Goal: Task Accomplishment & Management: Use online tool/utility

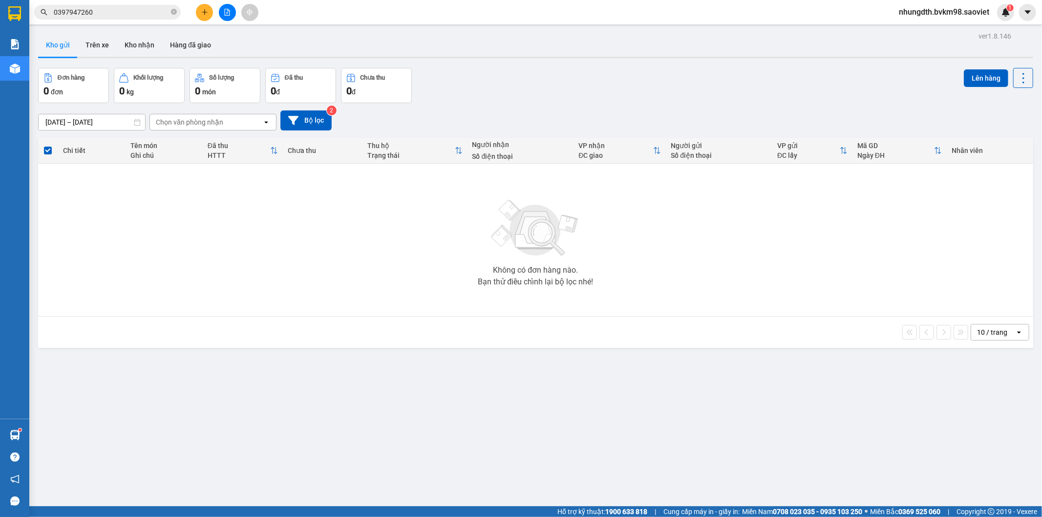
drag, startPoint x: 0, startPoint y: 0, endPoint x: 203, endPoint y: 11, distance: 202.9
click at [203, 11] on icon "plus" at bounding box center [204, 12] width 7 height 7
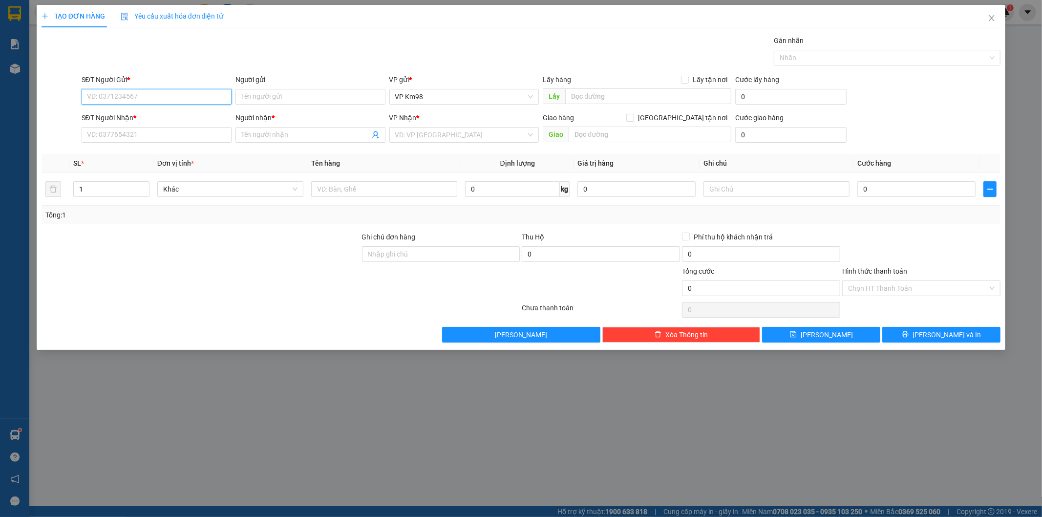
click at [124, 100] on input "SĐT Người Gửi *" at bounding box center [157, 97] width 150 height 16
type input "0356409175"
click at [106, 137] on input "SĐT Người Nhận *" at bounding box center [157, 135] width 150 height 16
type input "0985205330"
click at [261, 94] on input "Người gửi" at bounding box center [310, 97] width 150 height 16
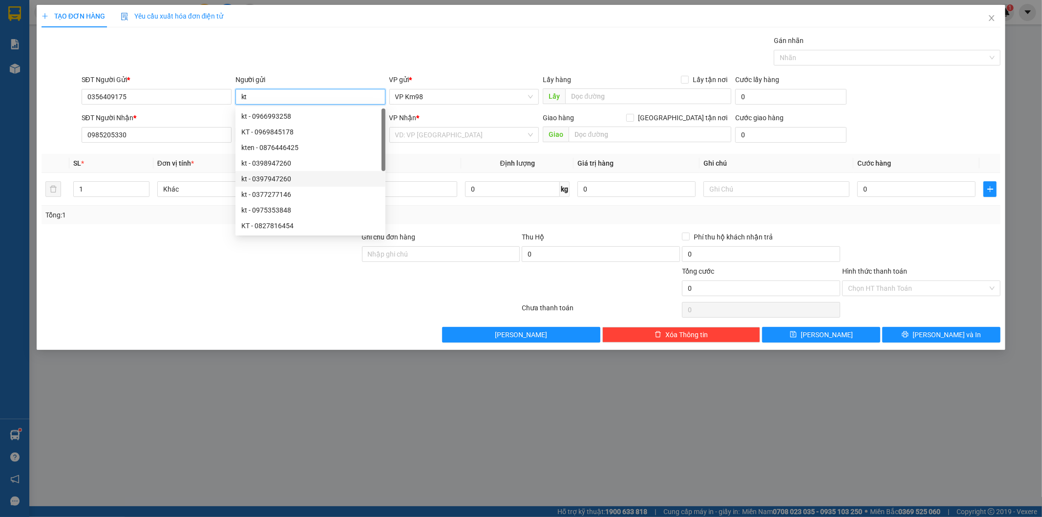
type input "kt"
click at [218, 236] on div at bounding box center [201, 248] width 320 height 34
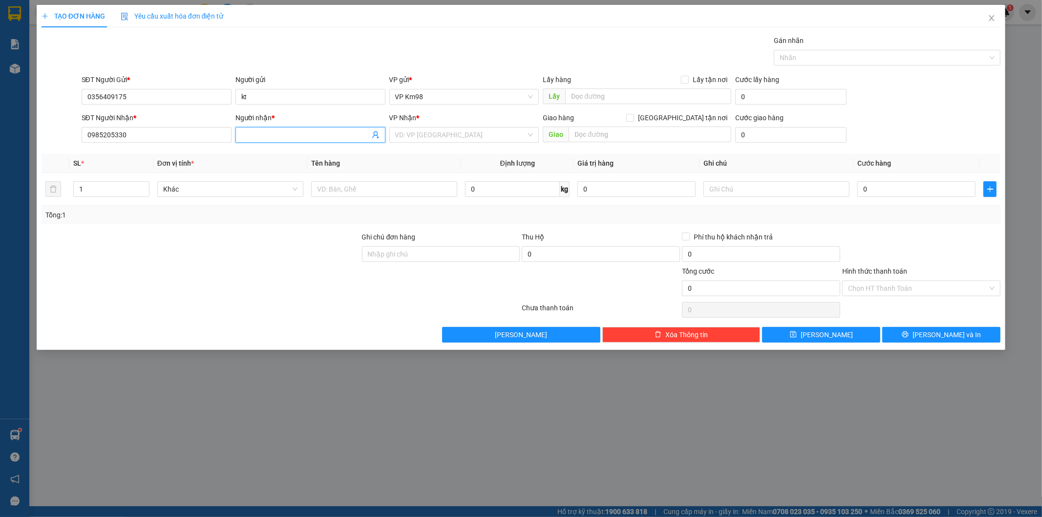
click at [267, 135] on input "Người nhận *" at bounding box center [305, 134] width 128 height 11
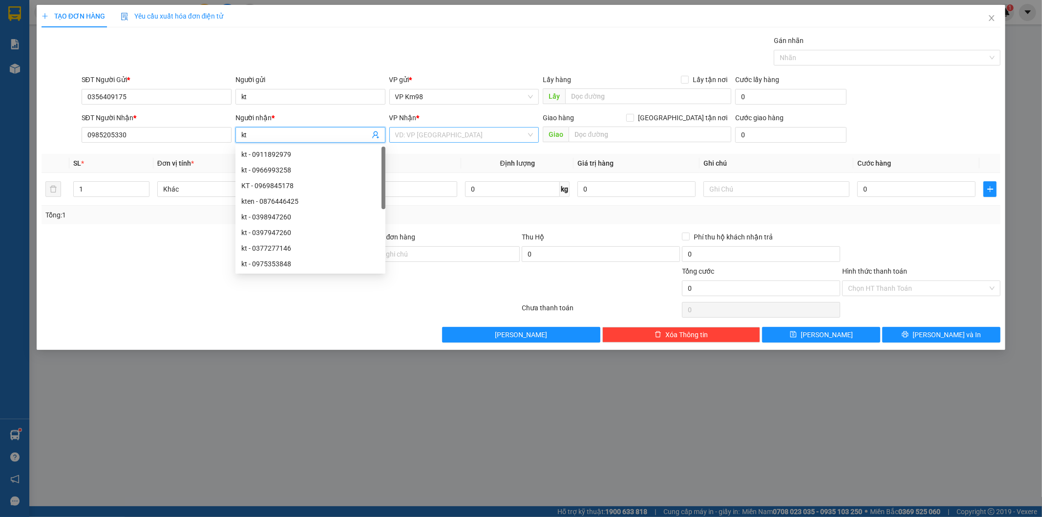
type input "kt"
click at [433, 134] on input "search" at bounding box center [460, 134] width 131 height 15
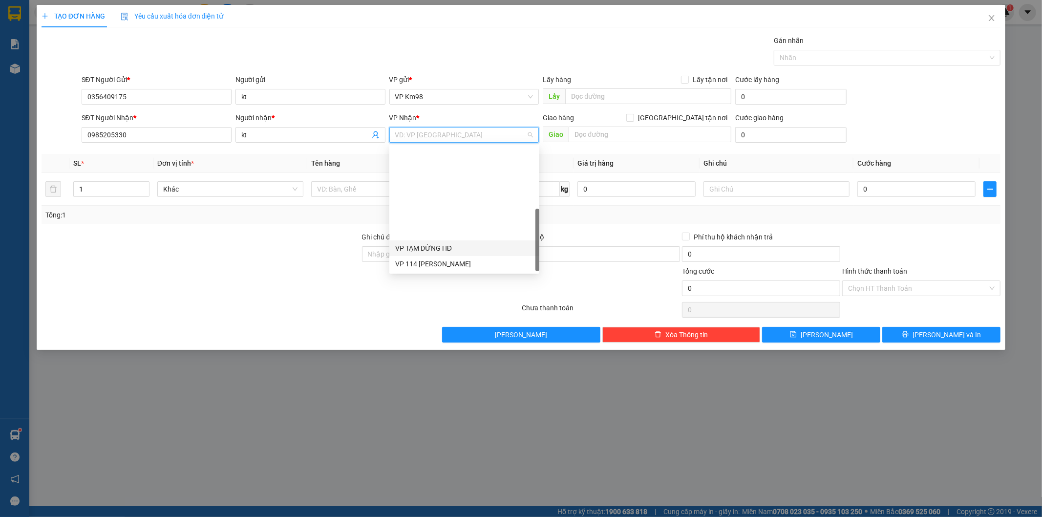
scroll to position [109, 0]
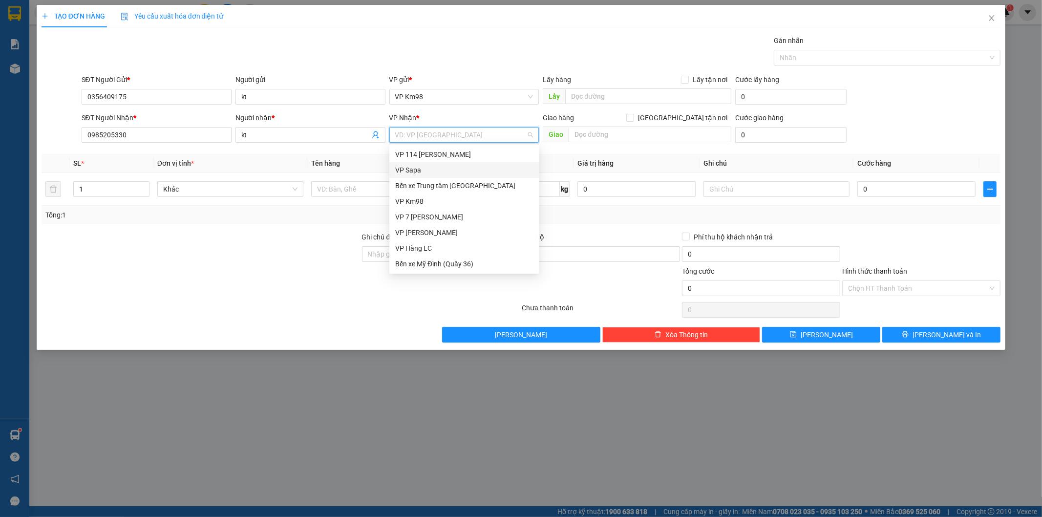
click at [405, 170] on div "VP Sapa" at bounding box center [464, 170] width 138 height 11
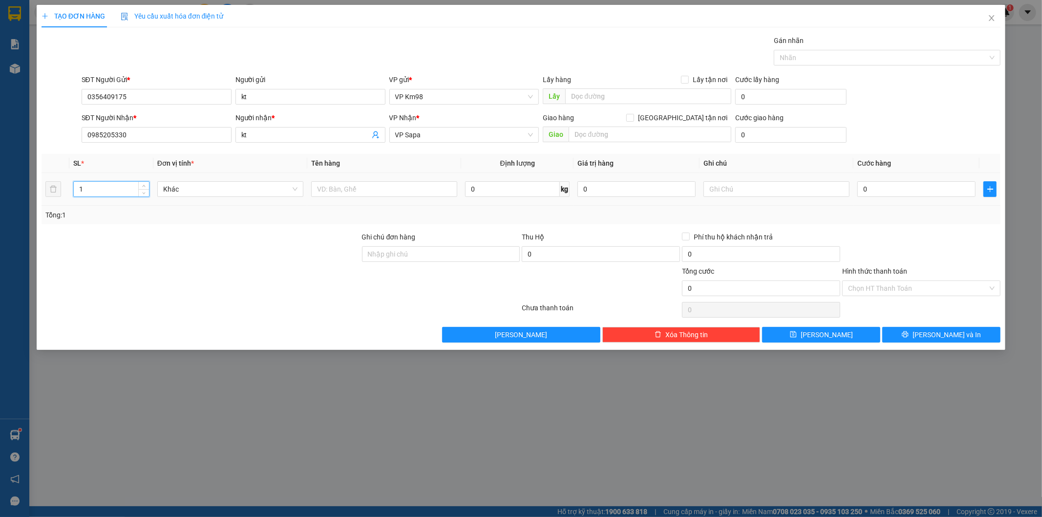
click at [96, 187] on input "1" at bounding box center [111, 189] width 75 height 15
type input "2"
click at [358, 186] on input "text" at bounding box center [384, 189] width 146 height 16
type input "tải+máy hơi"
click at [885, 187] on input "0" at bounding box center [916, 189] width 118 height 16
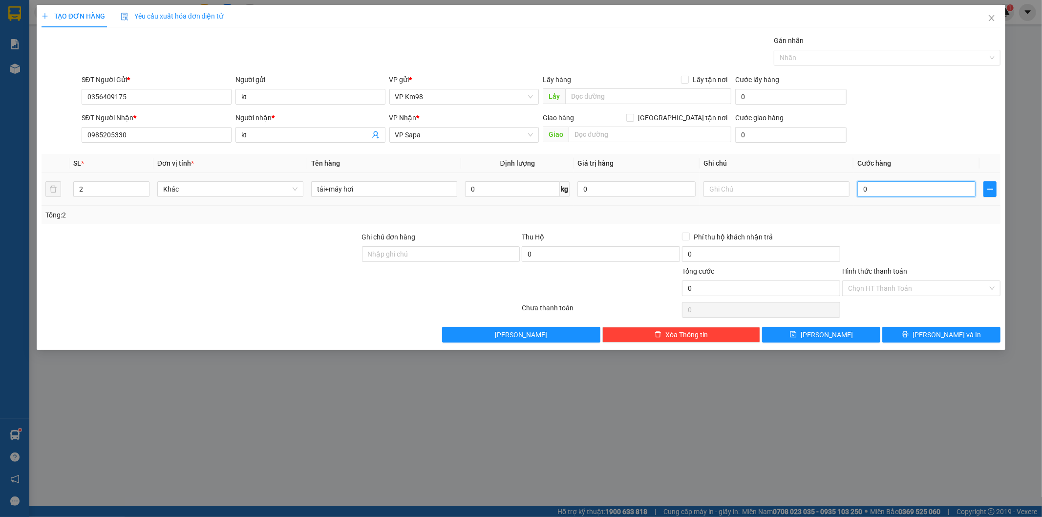
type input "1"
type input "10"
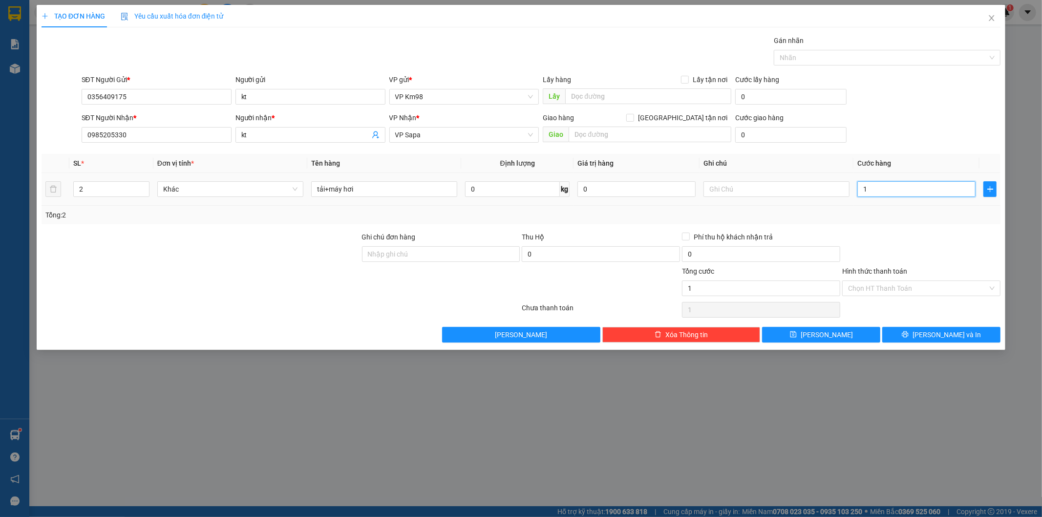
type input "10"
type input "100"
type input "1.000"
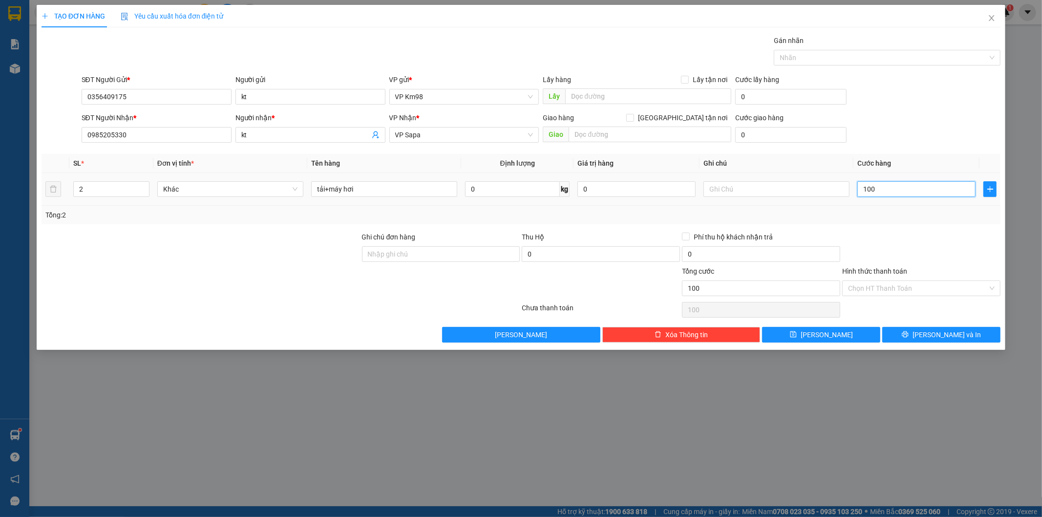
type input "1.000"
type input "10.000"
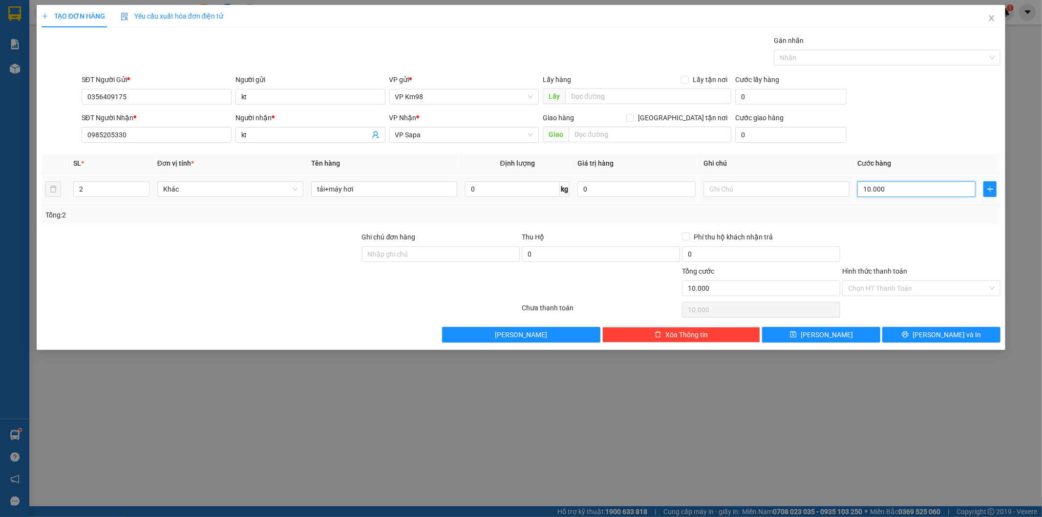
type input "100.000"
click at [914, 334] on button "[PERSON_NAME] và In" at bounding box center [941, 335] width 118 height 16
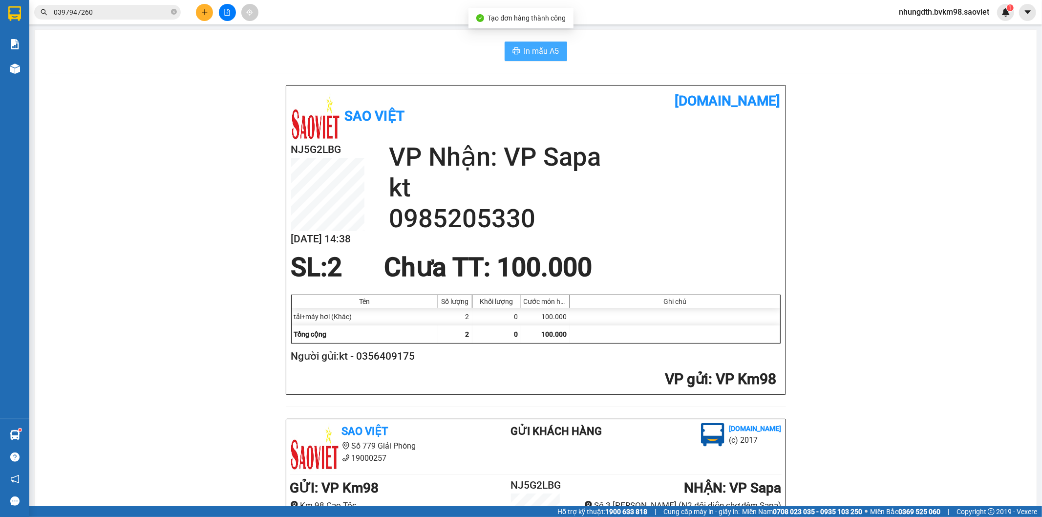
click at [542, 50] on span "In mẫu A5" at bounding box center [541, 51] width 35 height 12
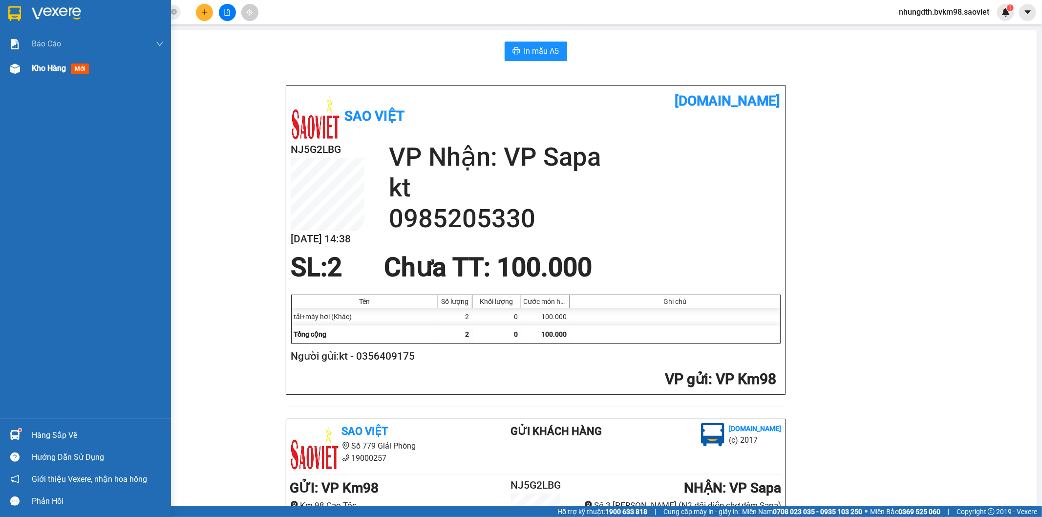
click at [7, 67] on div at bounding box center [14, 68] width 17 height 17
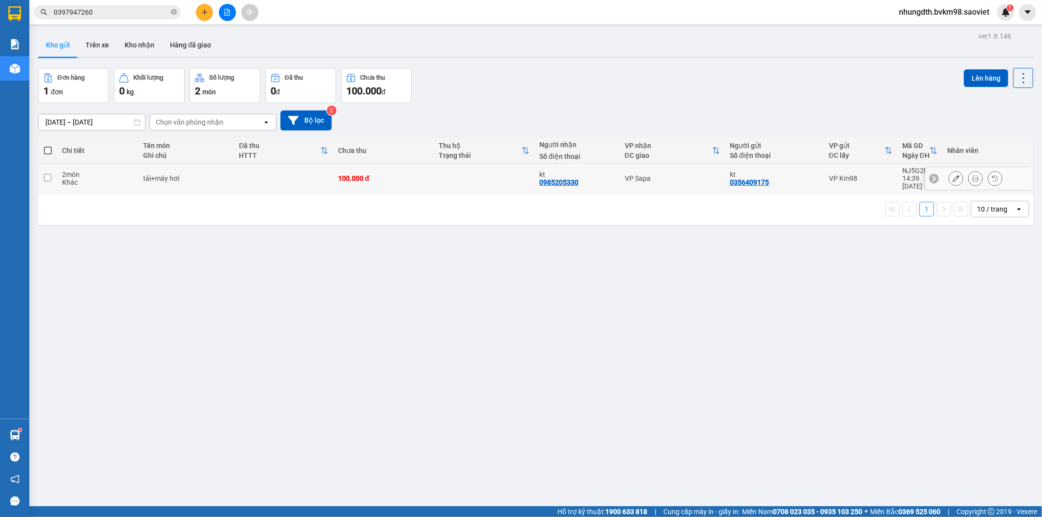
click at [44, 174] on input "checkbox" at bounding box center [47, 177] width 7 height 7
checkbox input "true"
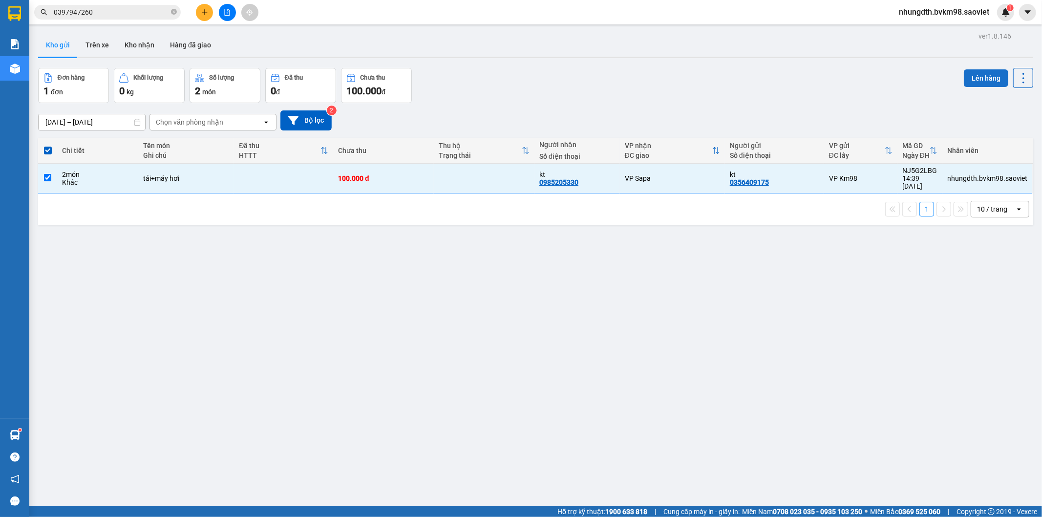
click at [970, 77] on button "Lên hàng" at bounding box center [985, 78] width 44 height 18
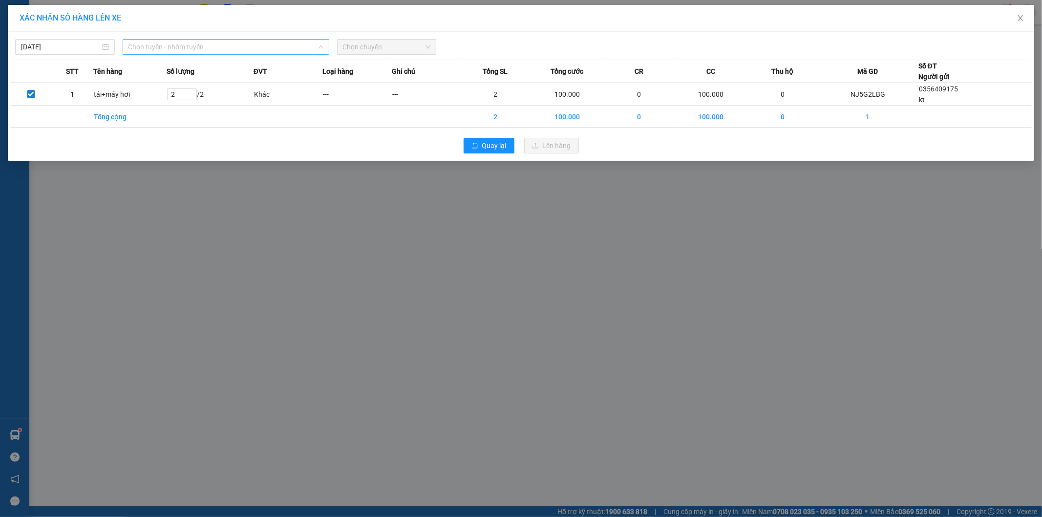
click at [183, 48] on span "Chọn tuyến - nhóm tuyến" at bounding box center [225, 47] width 195 height 15
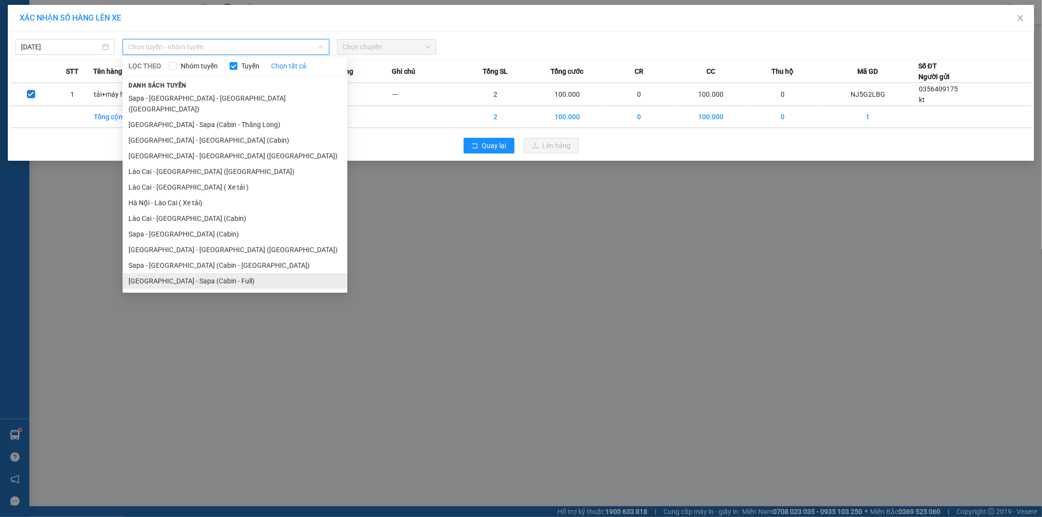
click at [197, 273] on li "[GEOGRAPHIC_DATA] - Sapa (Cabin - Full)" at bounding box center [235, 281] width 225 height 16
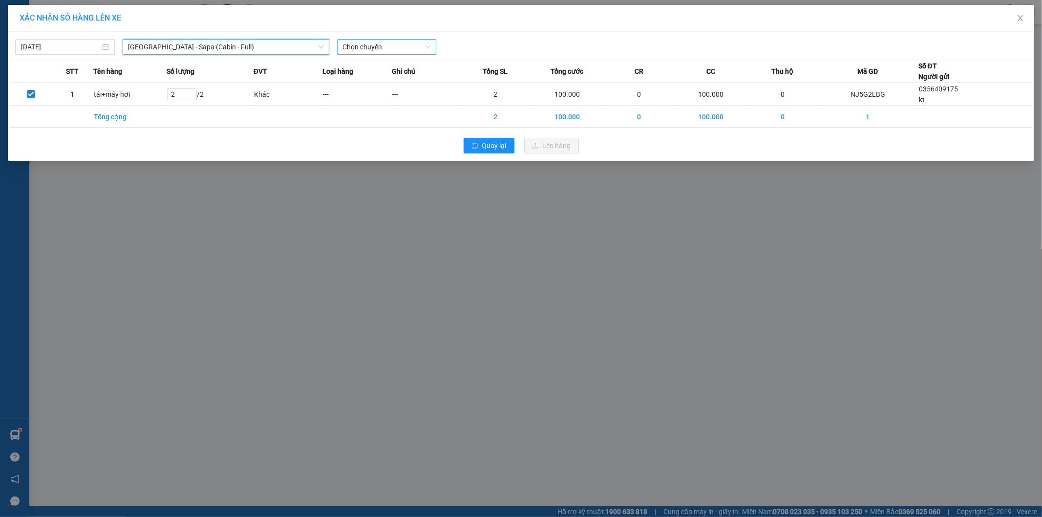
click at [378, 50] on span "Chọn chuyến" at bounding box center [387, 47] width 88 height 15
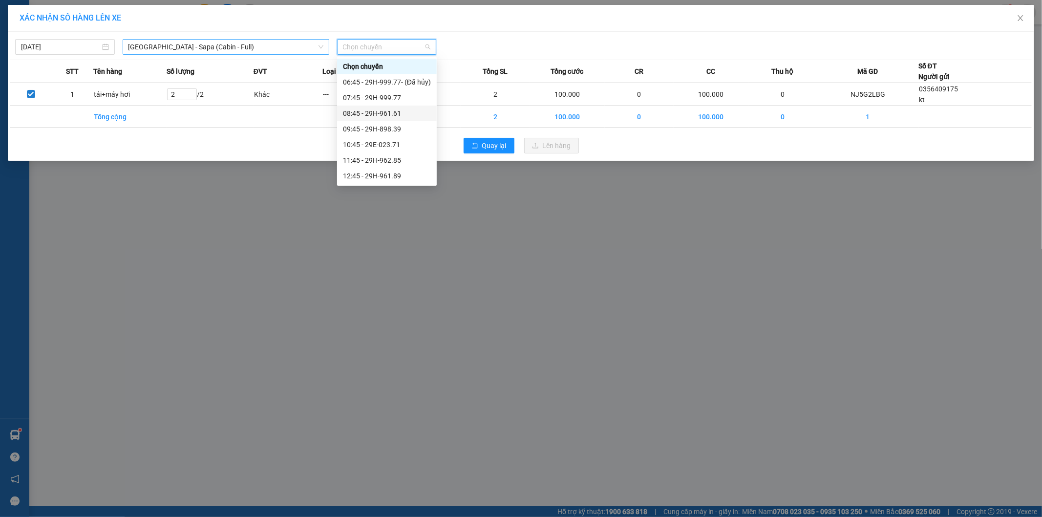
click at [202, 50] on span "[GEOGRAPHIC_DATA] - Sapa (Cabin - Full)" at bounding box center [225, 47] width 195 height 15
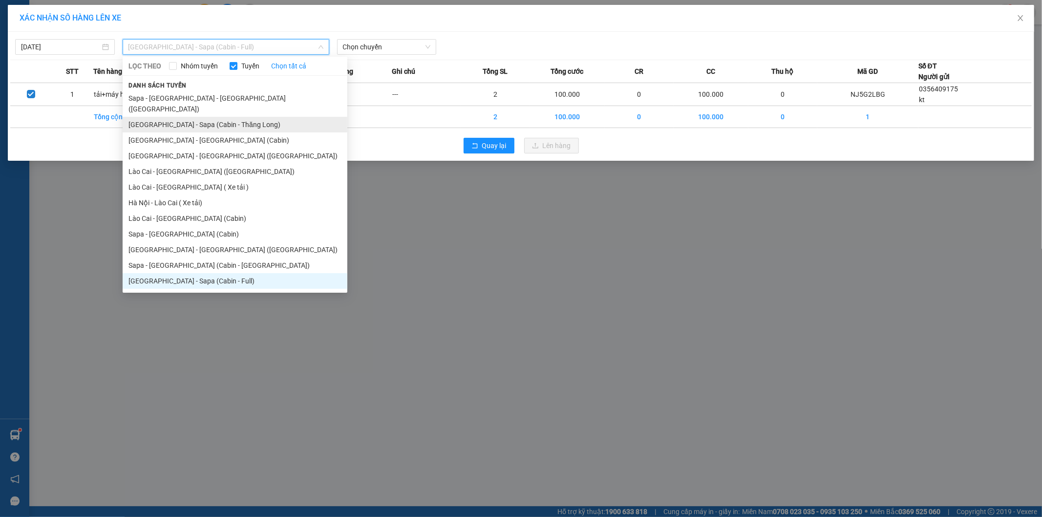
click at [199, 117] on li "[GEOGRAPHIC_DATA] - Sapa (Cabin - Thăng Long)" at bounding box center [235, 125] width 225 height 16
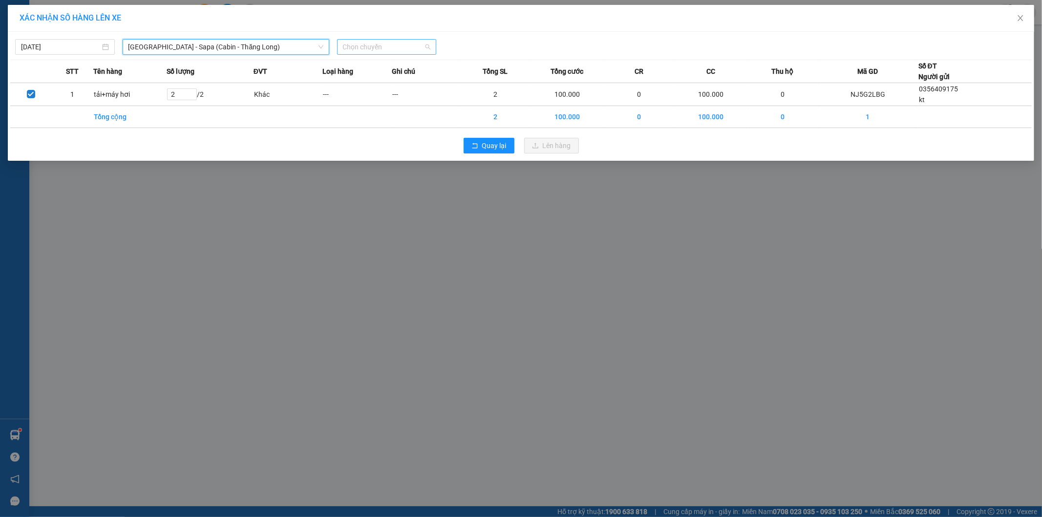
click at [371, 48] on span "Chọn chuyến" at bounding box center [387, 47] width 88 height 15
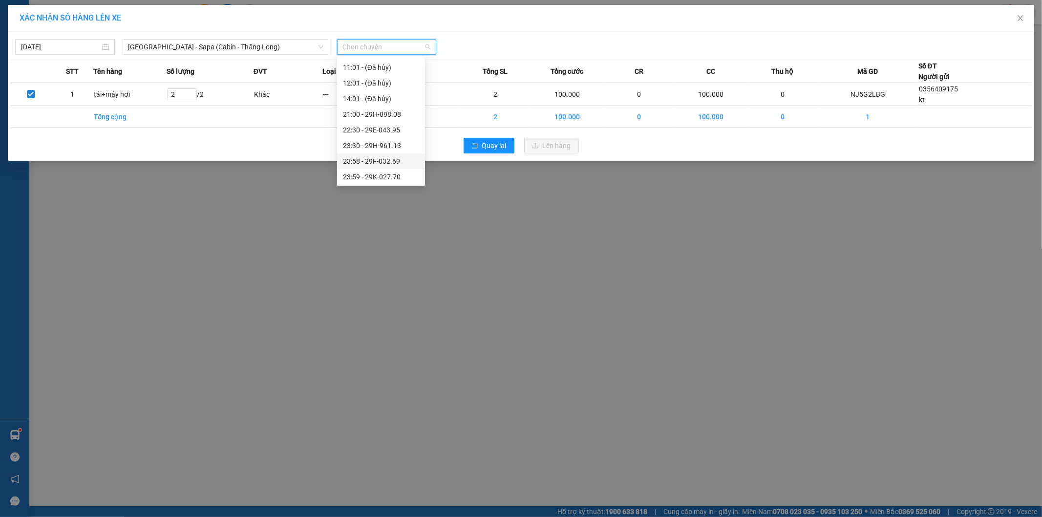
scroll to position [109, 0]
click at [223, 46] on span "[GEOGRAPHIC_DATA] - Sapa (Cabin - Thăng Long)" at bounding box center [225, 47] width 195 height 15
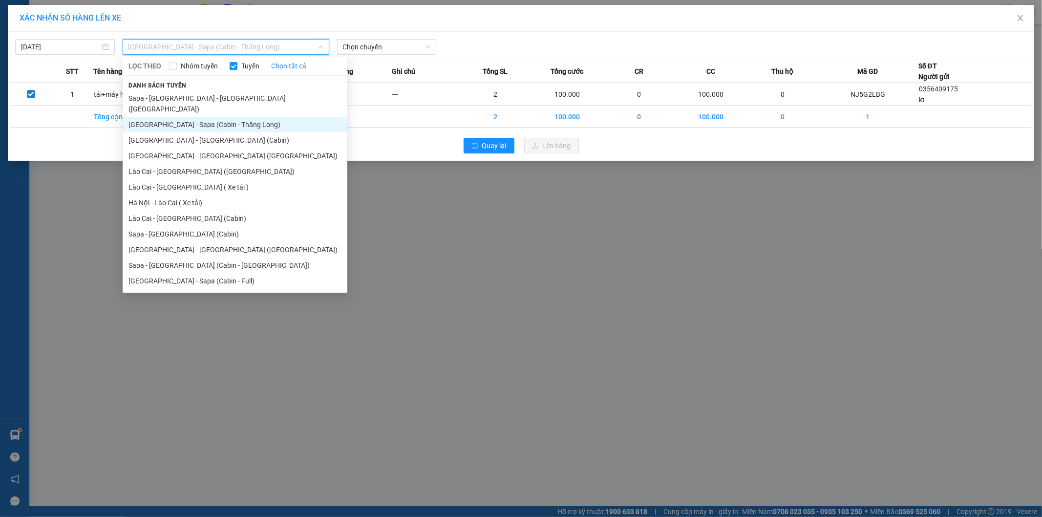
drag, startPoint x: 191, startPoint y: 272, endPoint x: 268, endPoint y: 197, distance: 107.4
click at [193, 273] on li "[GEOGRAPHIC_DATA] - Sapa (Cabin - Full)" at bounding box center [235, 281] width 225 height 16
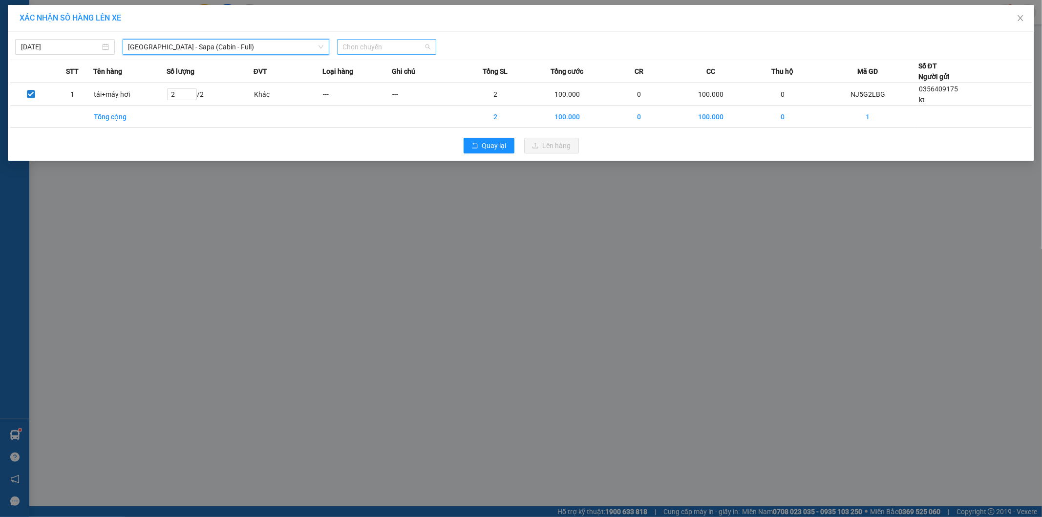
click at [387, 47] on span "Chọn chuyến" at bounding box center [387, 47] width 88 height 15
type input "96189"
click at [377, 70] on div "12:45 - 29H-961.89" at bounding box center [381, 66] width 76 height 11
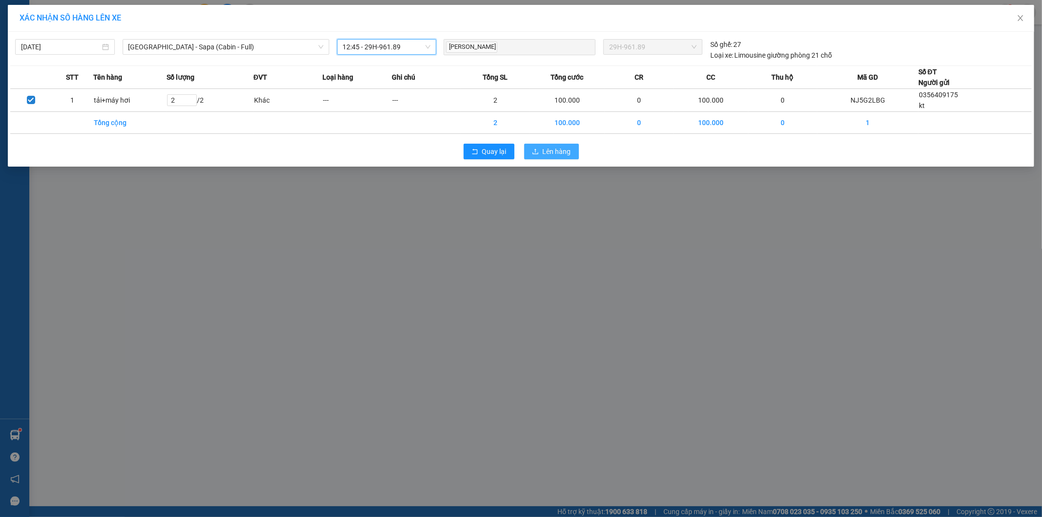
click at [558, 155] on span "Lên hàng" at bounding box center [557, 151] width 28 height 11
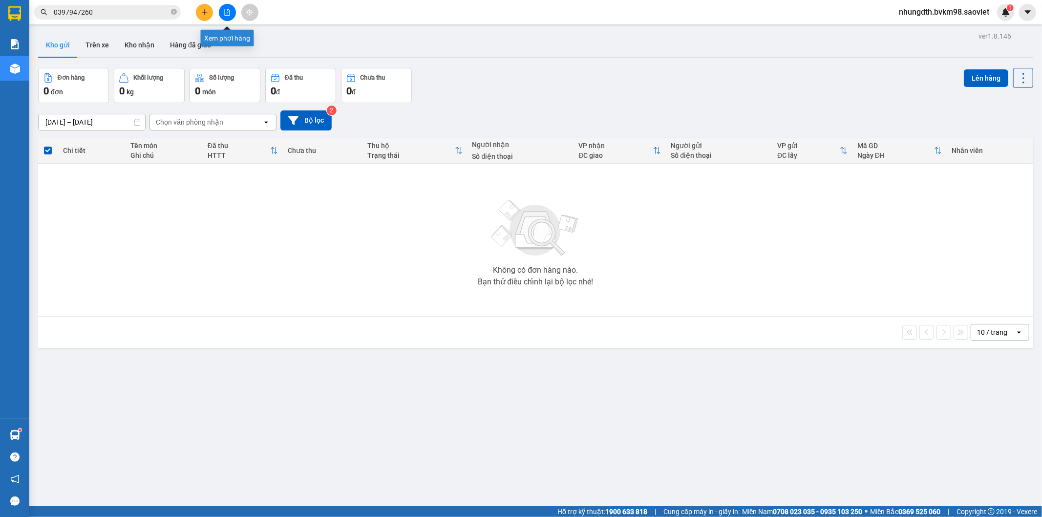
click at [206, 13] on icon "plus" at bounding box center [204, 12] width 7 height 7
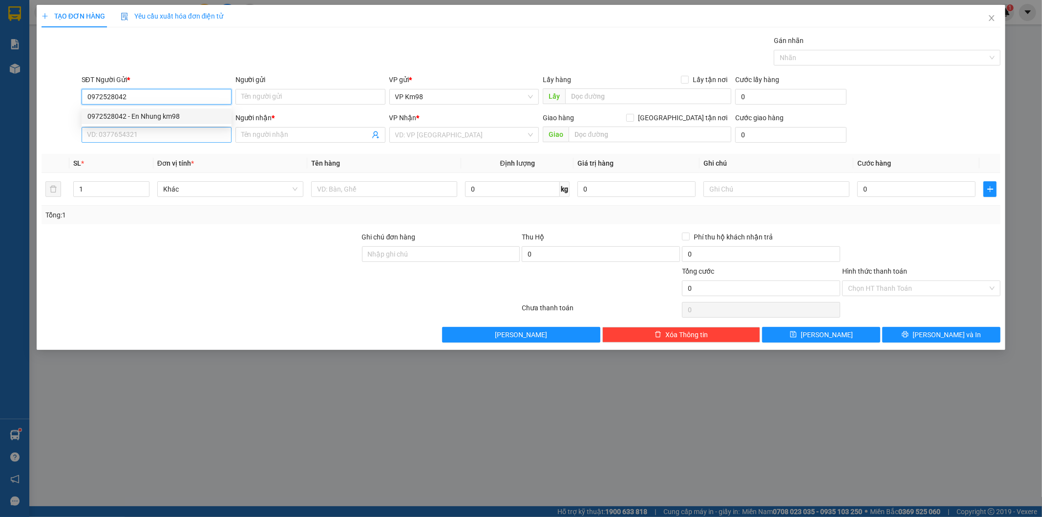
type input "0972528042"
click at [159, 139] on input "SĐT Người Nhận *" at bounding box center [157, 135] width 150 height 16
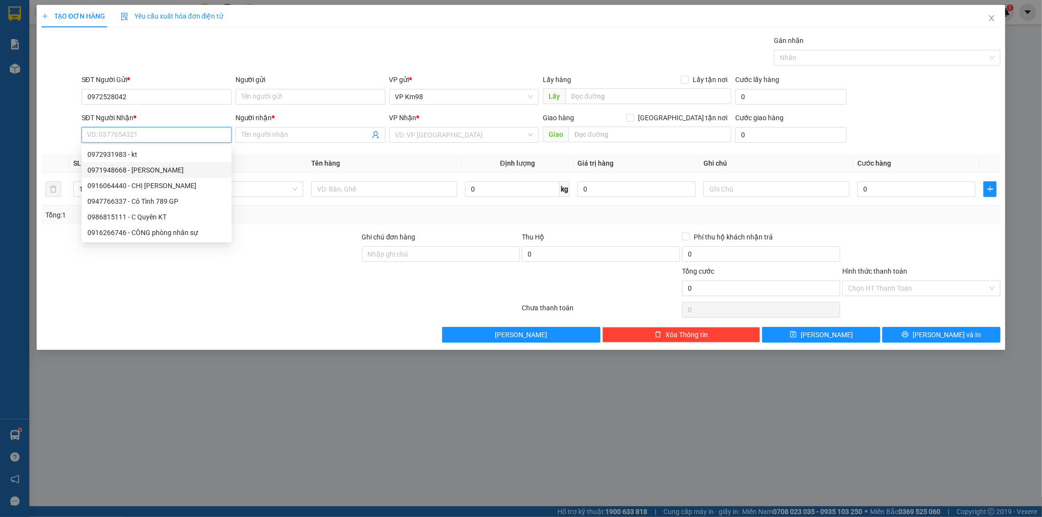
click at [159, 171] on div "0971948668 - [PERSON_NAME]" at bounding box center [156, 170] width 138 height 11
type input "0971948668"
type input "[PERSON_NAME]"
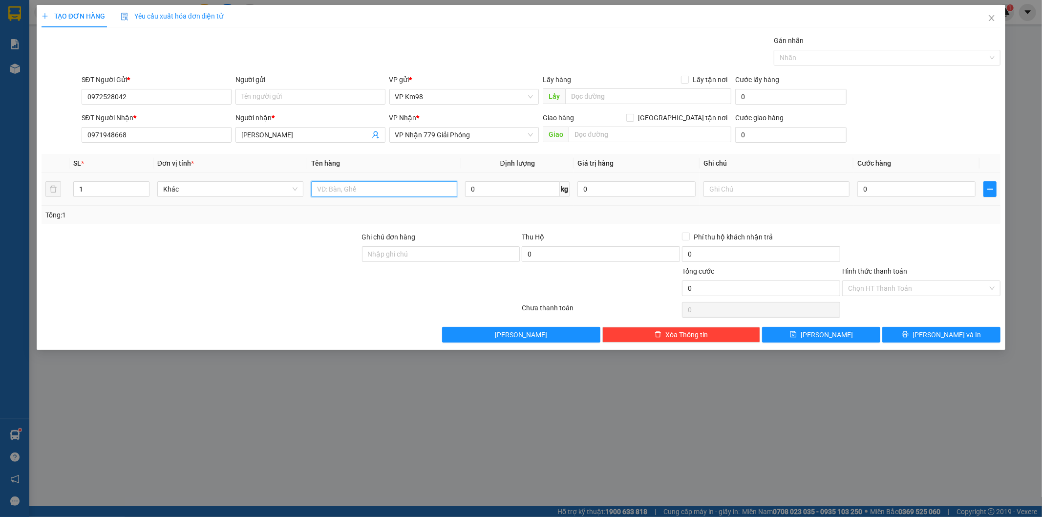
click at [344, 193] on input "text" at bounding box center [384, 189] width 146 height 16
type input "pb"
click at [872, 293] on input "Hình thức thanh toán" at bounding box center [918, 288] width 140 height 15
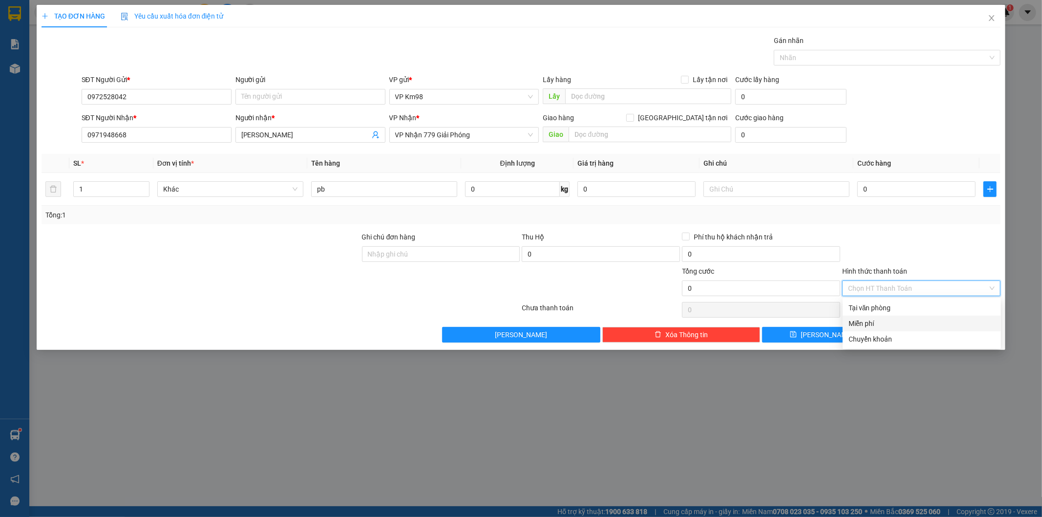
click at [875, 323] on div "Miễn phí" at bounding box center [921, 323] width 147 height 11
click at [933, 327] on button "[PERSON_NAME] và In" at bounding box center [941, 335] width 118 height 16
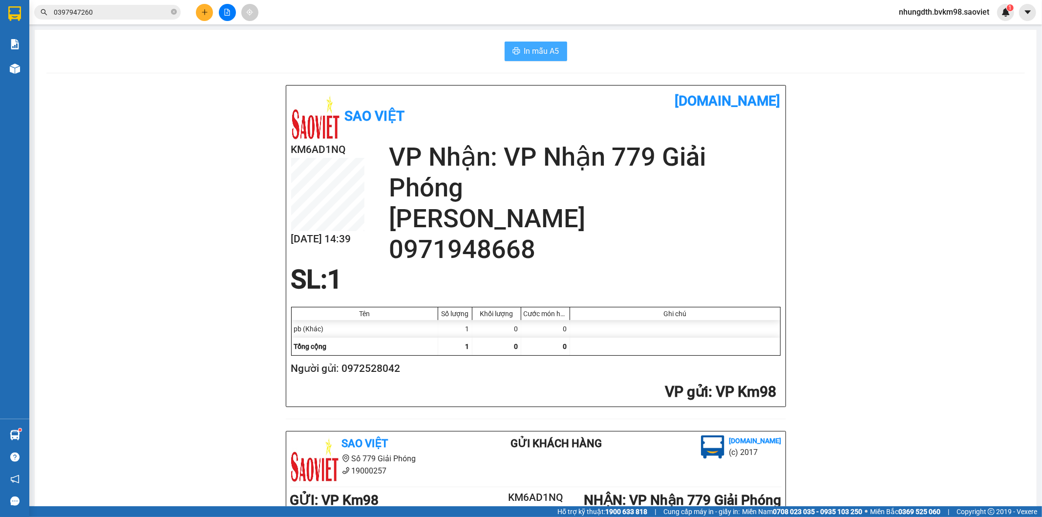
click at [552, 54] on span "In mẫu A5" at bounding box center [541, 51] width 35 height 12
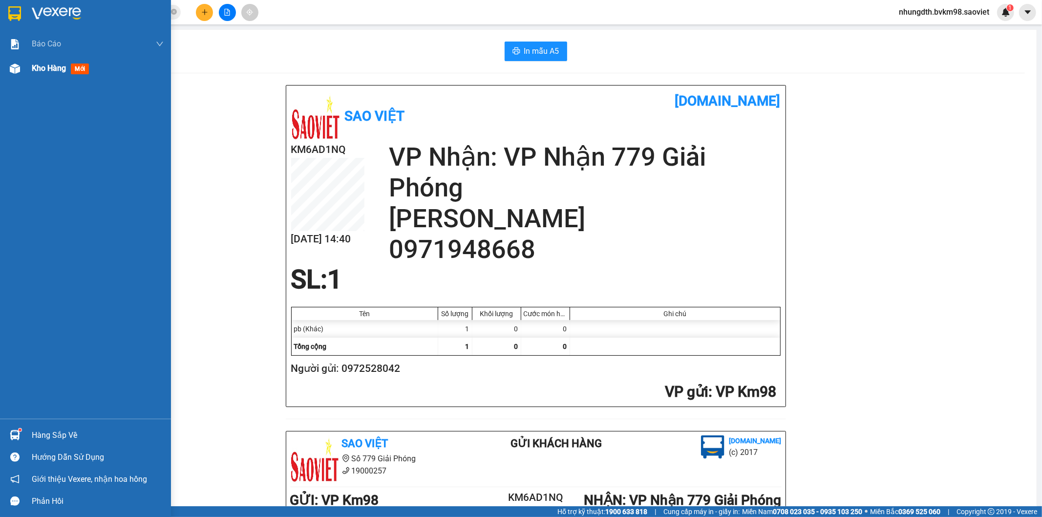
click at [52, 75] on div "Kho hàng mới" at bounding box center [98, 68] width 132 height 24
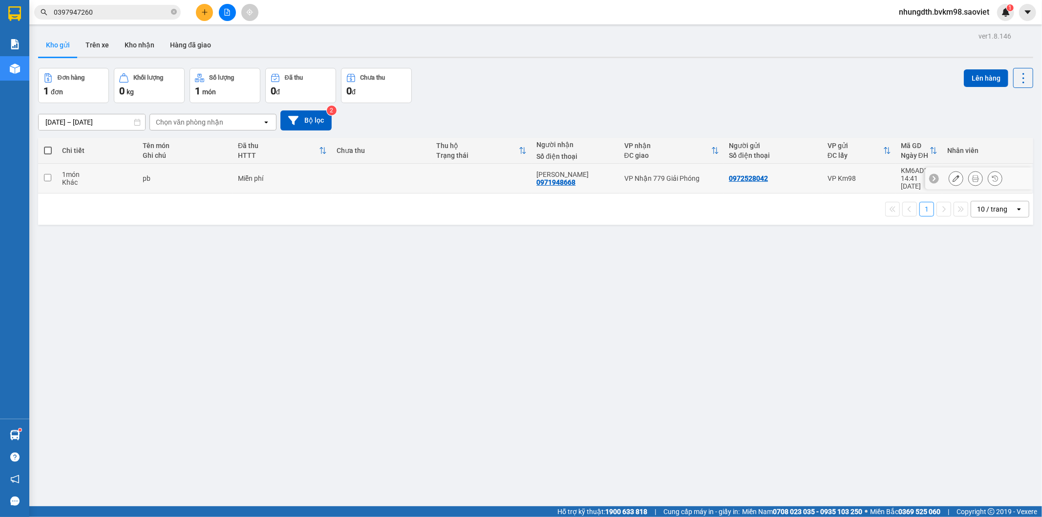
click at [295, 183] on td "Miễn phí" at bounding box center [282, 179] width 99 height 30
checkbox input "true"
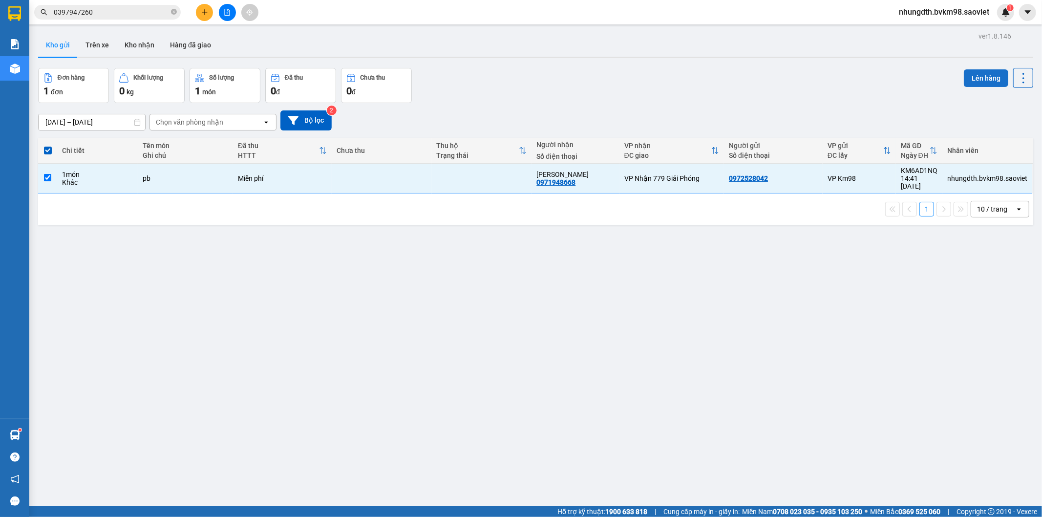
click at [964, 83] on button "Lên hàng" at bounding box center [985, 78] width 44 height 18
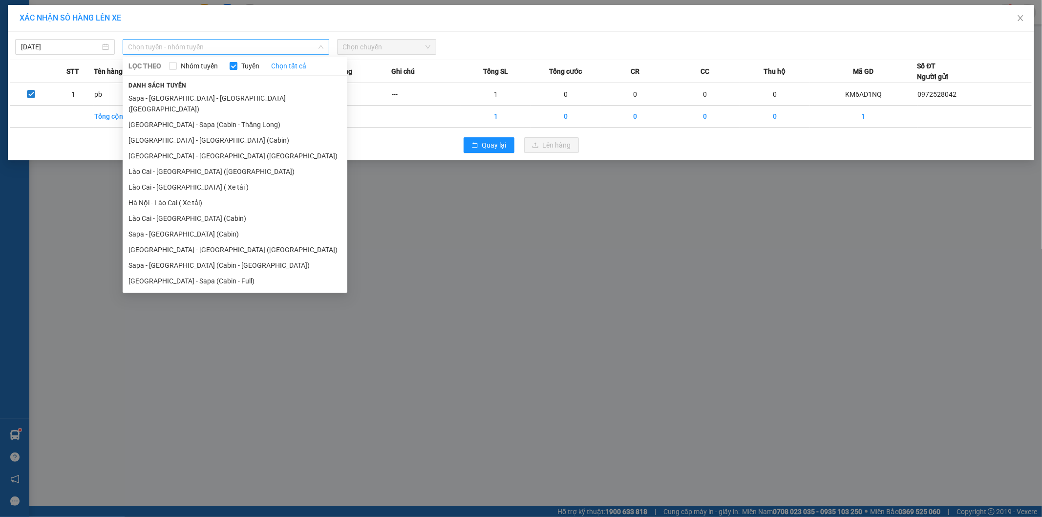
click at [191, 45] on span "Chọn tuyến - nhóm tuyến" at bounding box center [225, 47] width 195 height 15
click at [159, 164] on li "Lào Cai - [GEOGRAPHIC_DATA] ([GEOGRAPHIC_DATA])" at bounding box center [235, 172] width 225 height 16
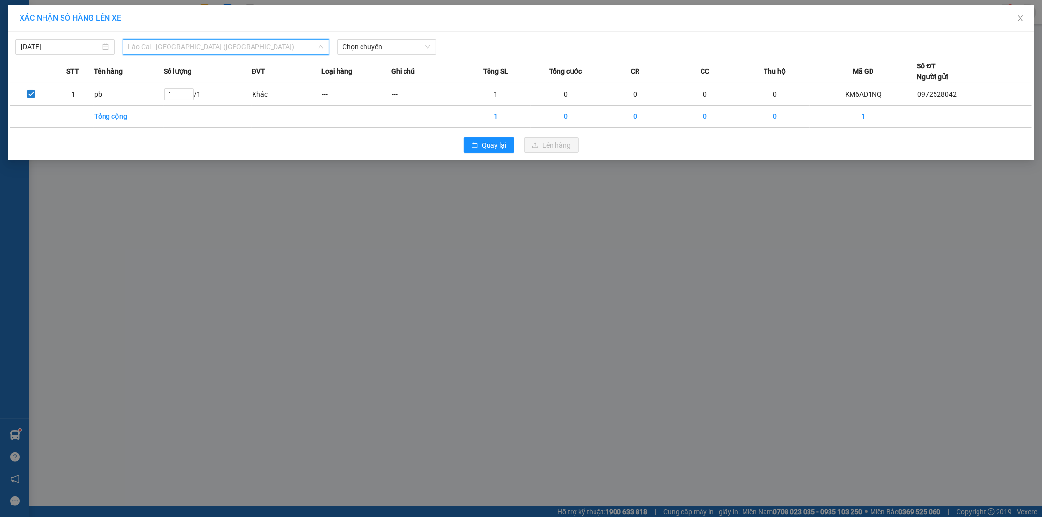
click at [188, 47] on span "Lào Cai - [GEOGRAPHIC_DATA] ([GEOGRAPHIC_DATA])" at bounding box center [225, 47] width 195 height 15
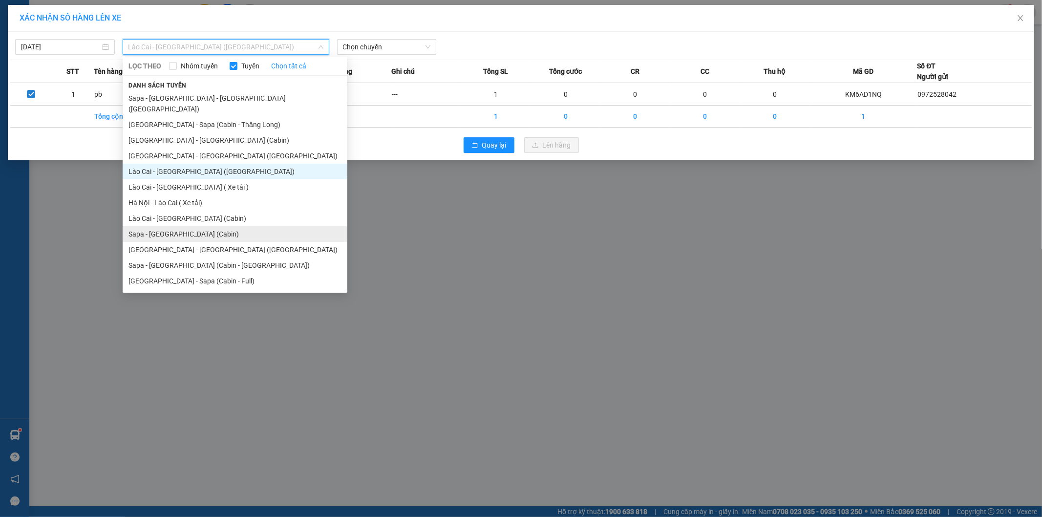
click at [180, 226] on li "Sapa - [GEOGRAPHIC_DATA] (Cabin)" at bounding box center [235, 234] width 225 height 16
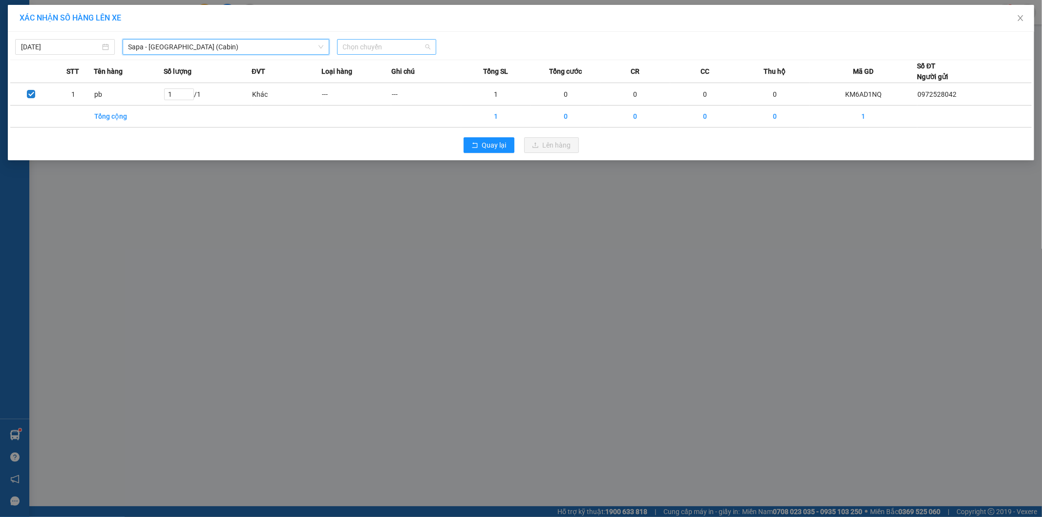
click at [387, 49] on span "Chọn chuyến" at bounding box center [387, 47] width 88 height 15
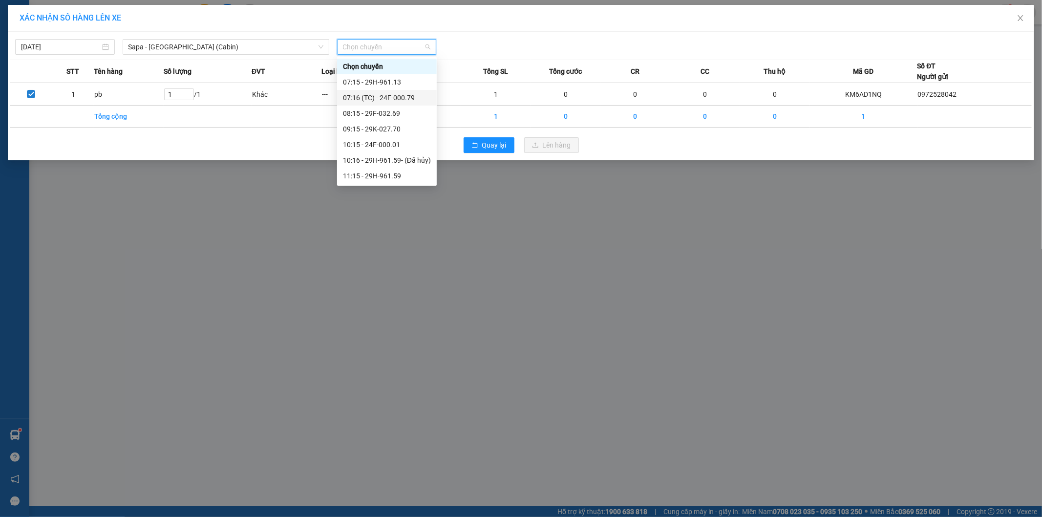
scroll to position [54, 0]
click at [396, 169] on div "12:16 - 29K-027.99" at bounding box center [387, 168] width 88 height 11
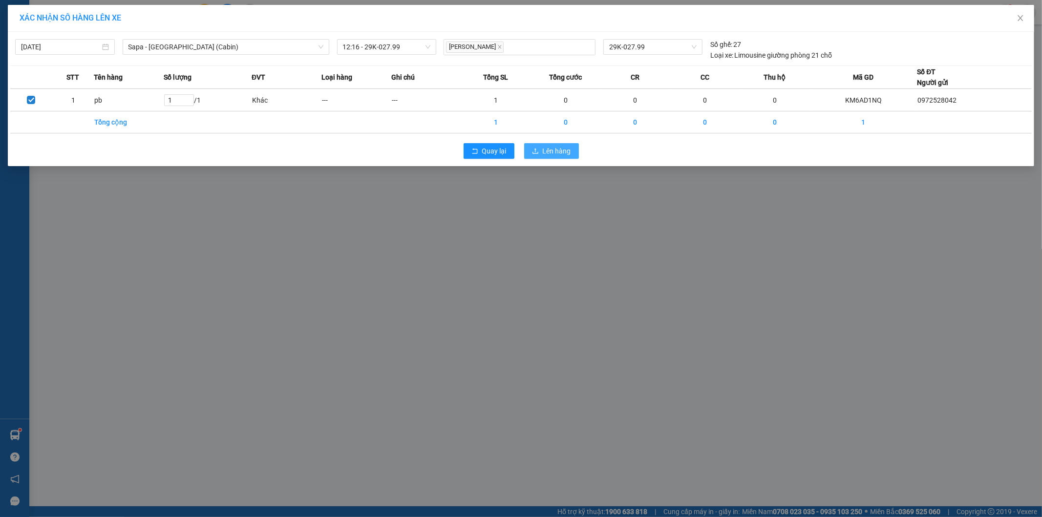
click at [556, 149] on span "Lên hàng" at bounding box center [557, 151] width 28 height 11
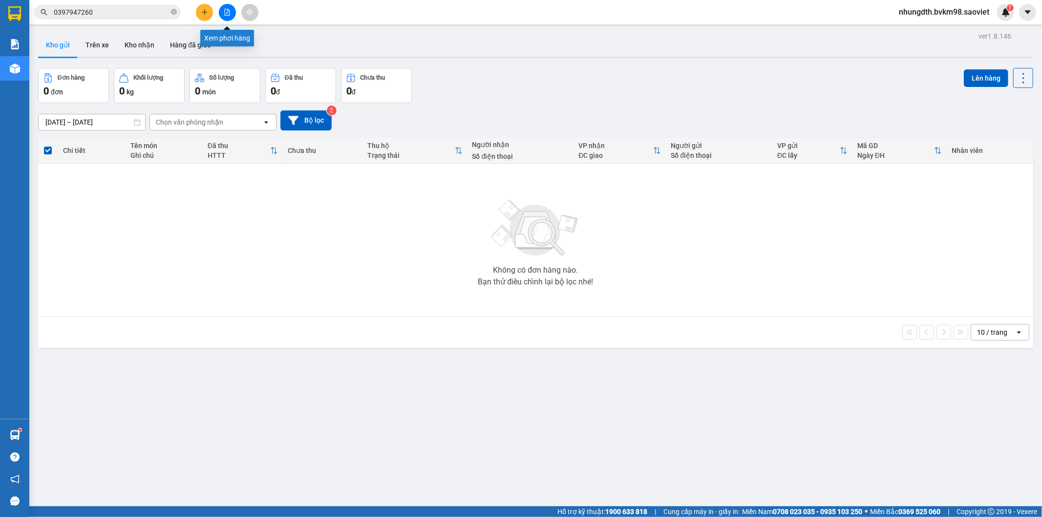
click at [225, 10] on icon "file-add" at bounding box center [227, 12] width 7 height 7
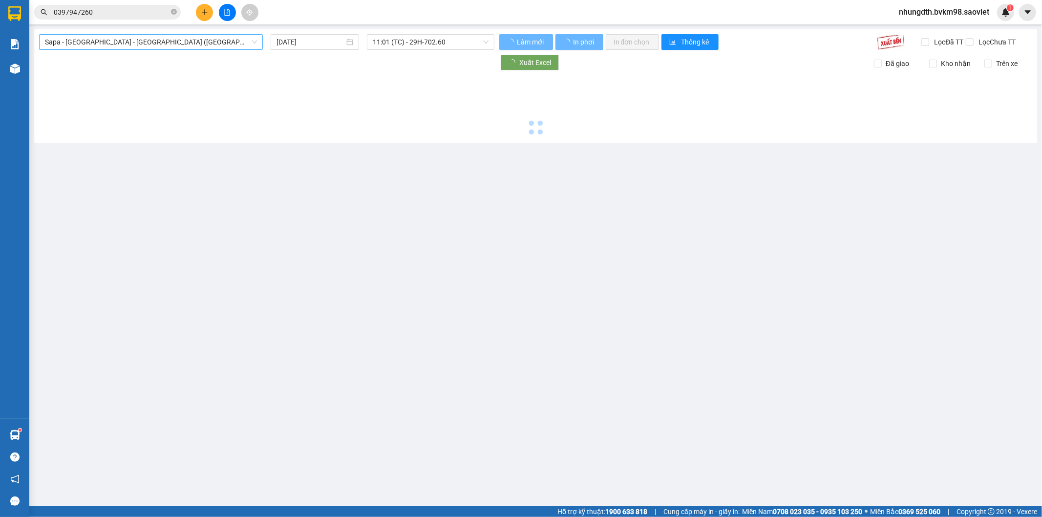
click at [123, 39] on span "Sapa - [GEOGRAPHIC_DATA] - [GEOGRAPHIC_DATA] ([GEOGRAPHIC_DATA])" at bounding box center [151, 42] width 212 height 15
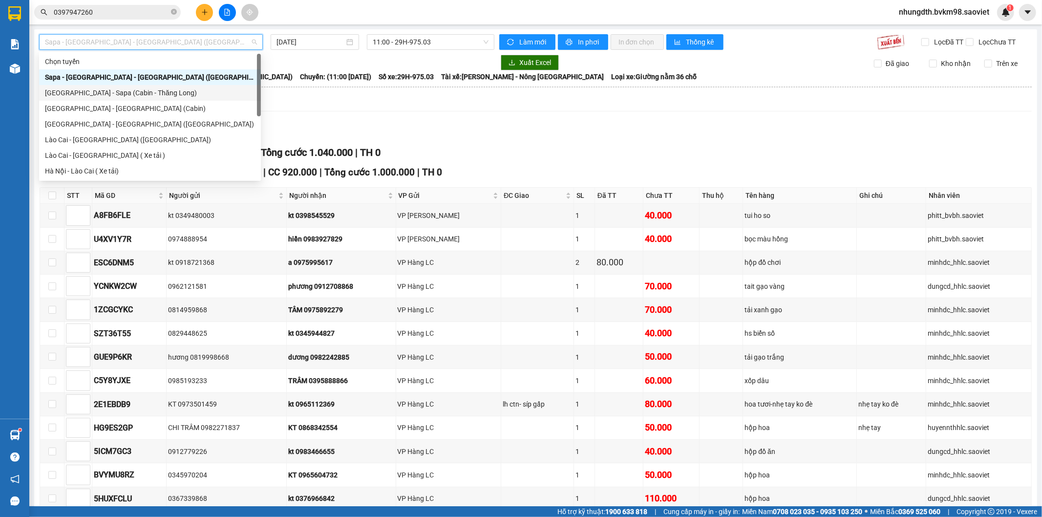
click at [119, 95] on div "[GEOGRAPHIC_DATA] - Sapa (Cabin - Thăng Long)" at bounding box center [150, 92] width 210 height 11
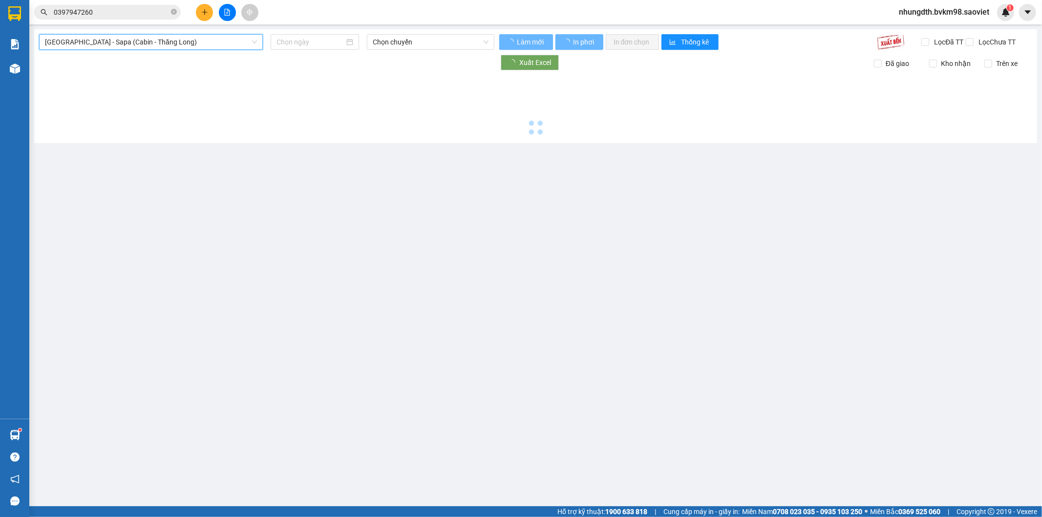
type input "[DATE]"
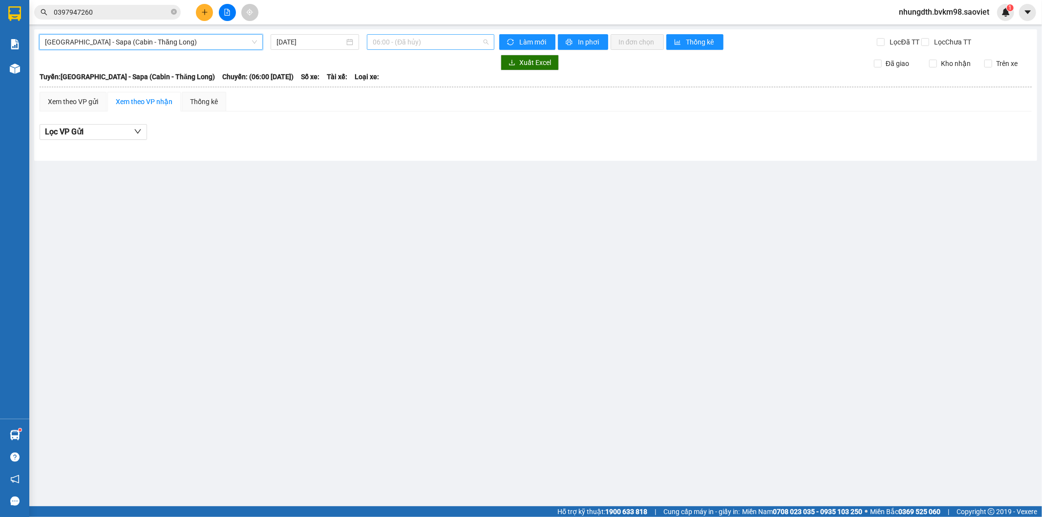
click at [411, 45] on span "06:00 - (Đã hủy)" at bounding box center [430, 42] width 115 height 15
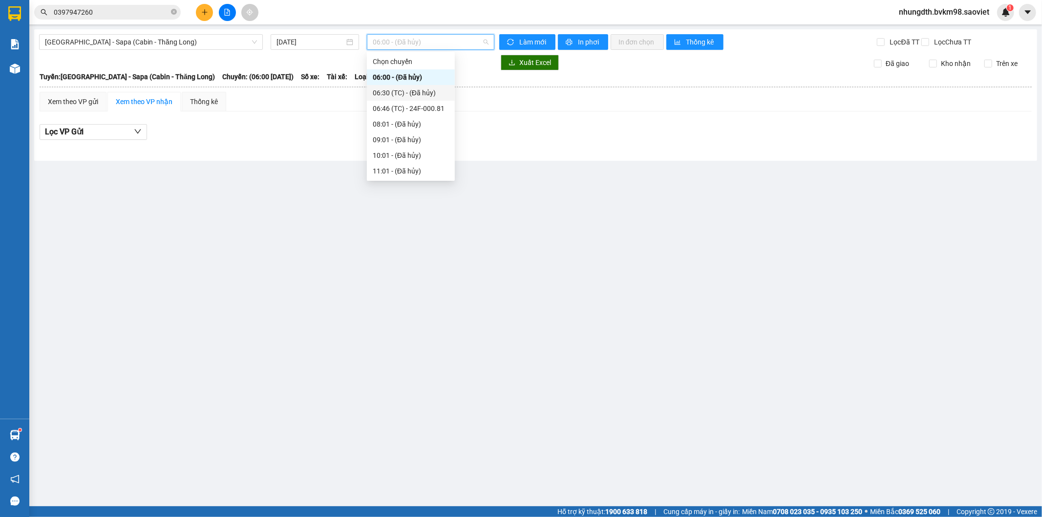
scroll to position [109, 0]
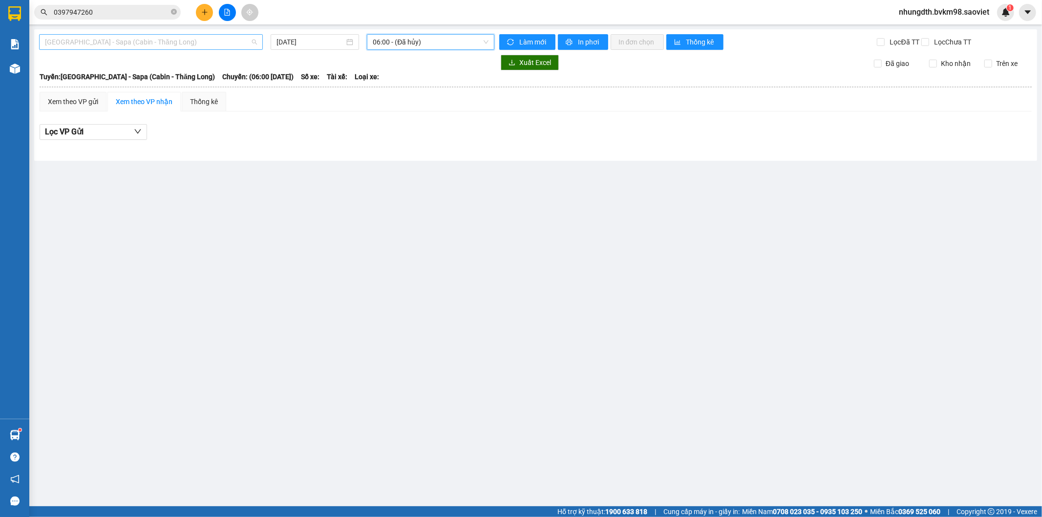
click at [137, 49] on span "[GEOGRAPHIC_DATA] - Sapa (Cabin - Thăng Long)" at bounding box center [151, 42] width 212 height 15
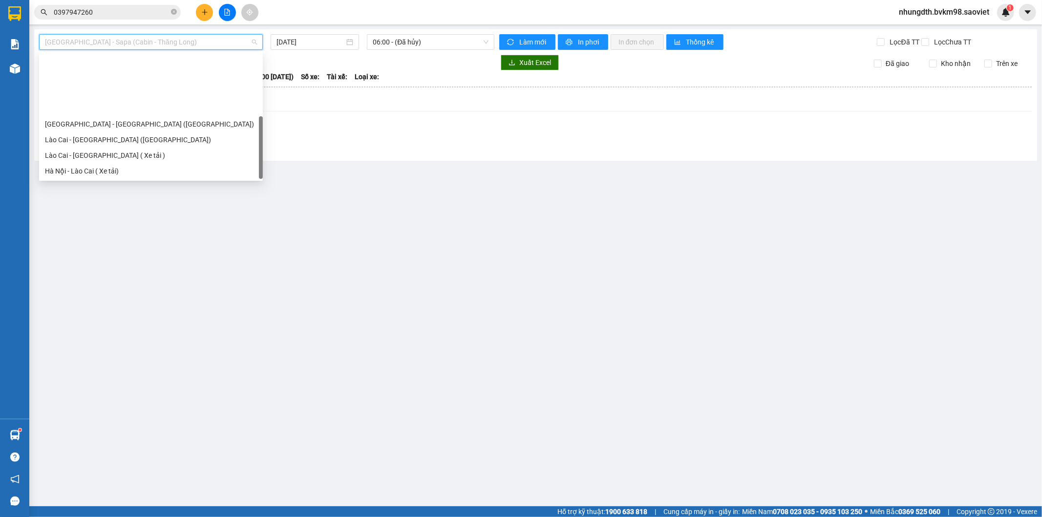
scroll to position [78, 0]
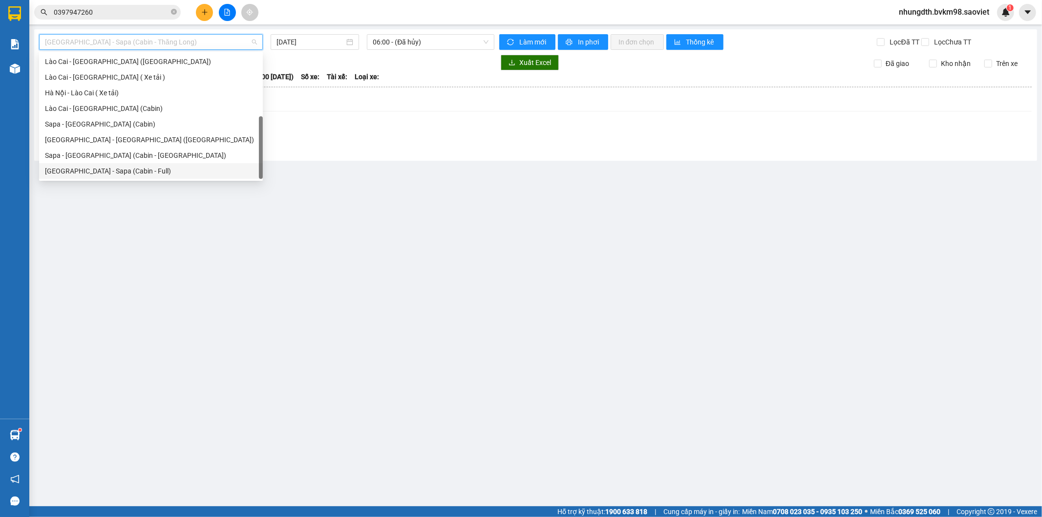
click at [116, 170] on div "[GEOGRAPHIC_DATA] - Sapa (Cabin - Full)" at bounding box center [151, 171] width 212 height 11
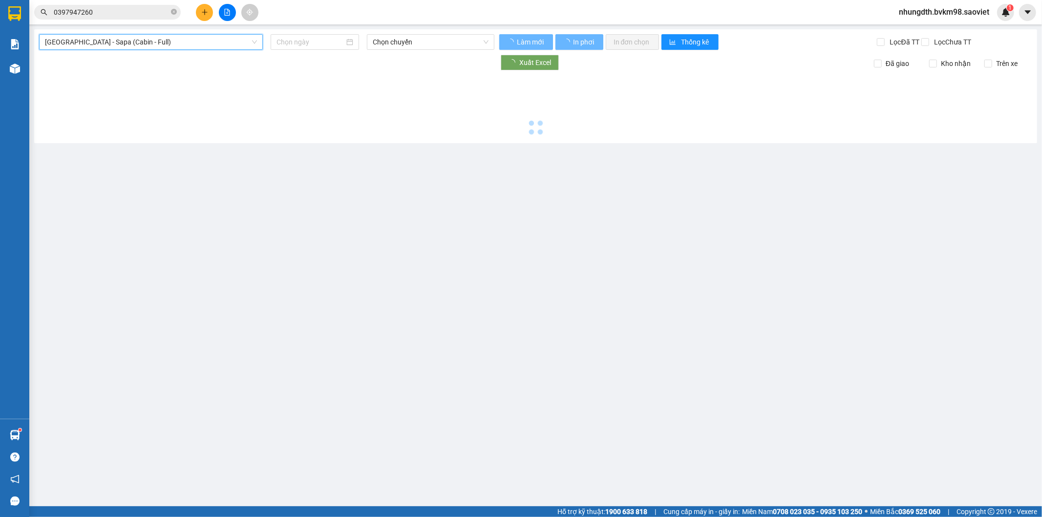
type input "[DATE]"
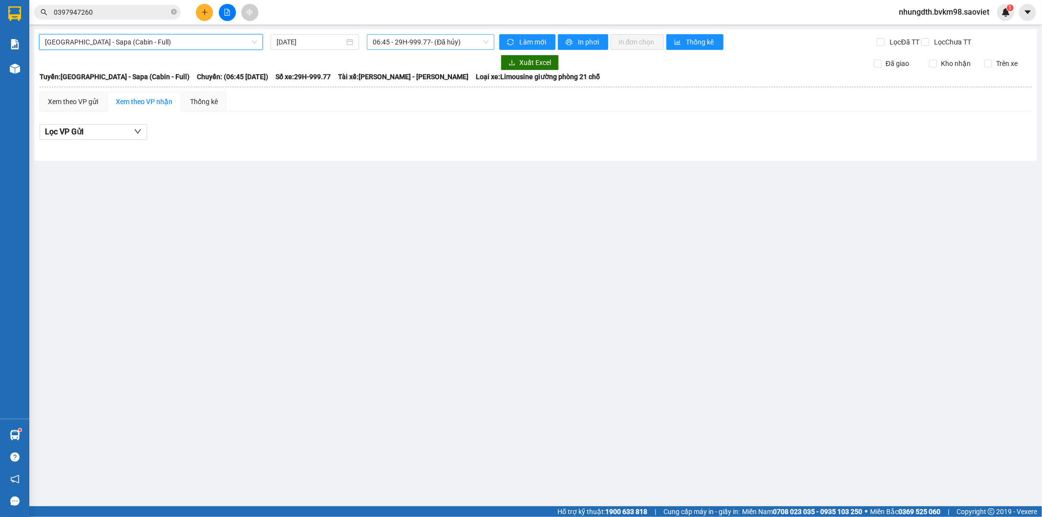
click at [384, 43] on span "06:45 - 29H-999.77 - (Đã hủy)" at bounding box center [430, 42] width 115 height 15
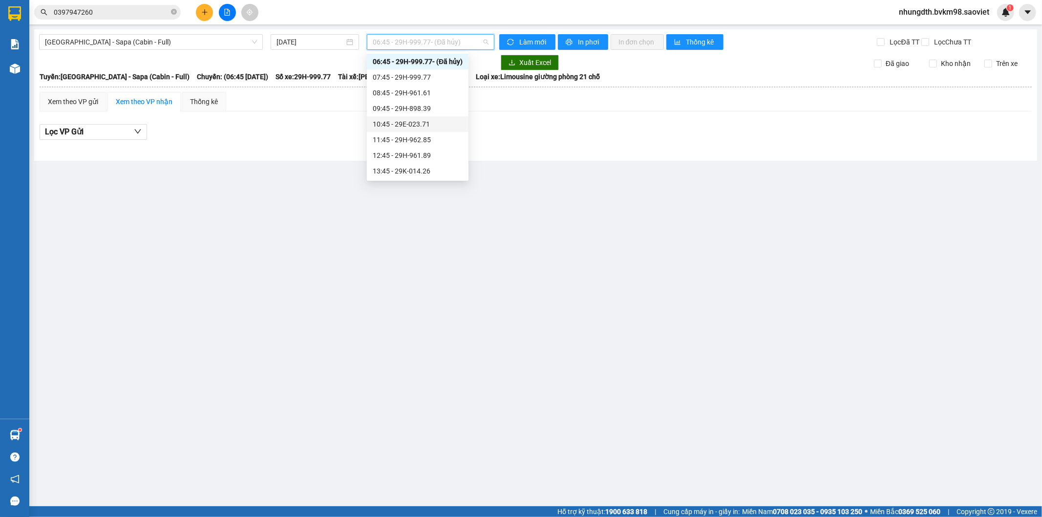
scroll to position [70, 0]
click at [418, 100] on div "12:45 - 29H-961.89" at bounding box center [418, 101] width 90 height 11
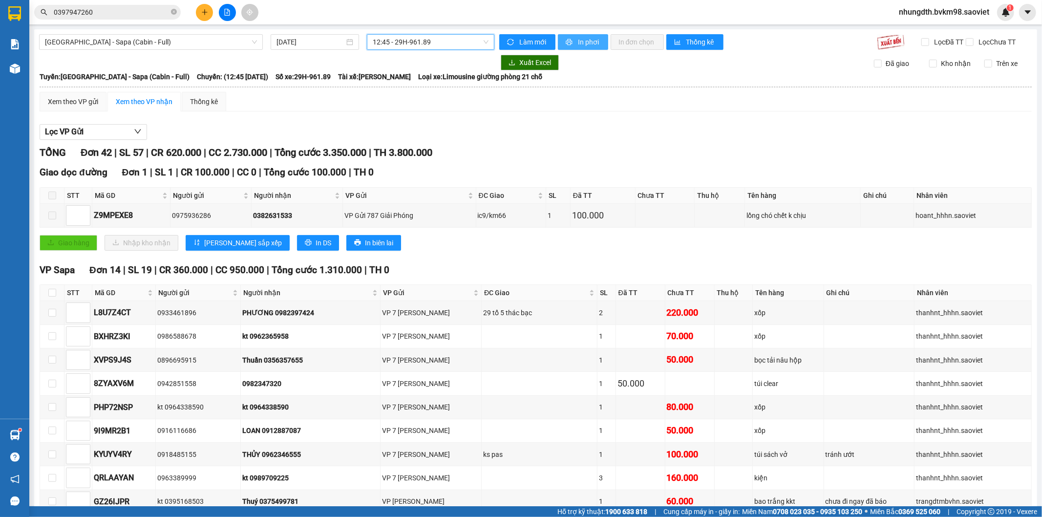
click at [578, 40] on span "In phơi" at bounding box center [589, 42] width 22 height 11
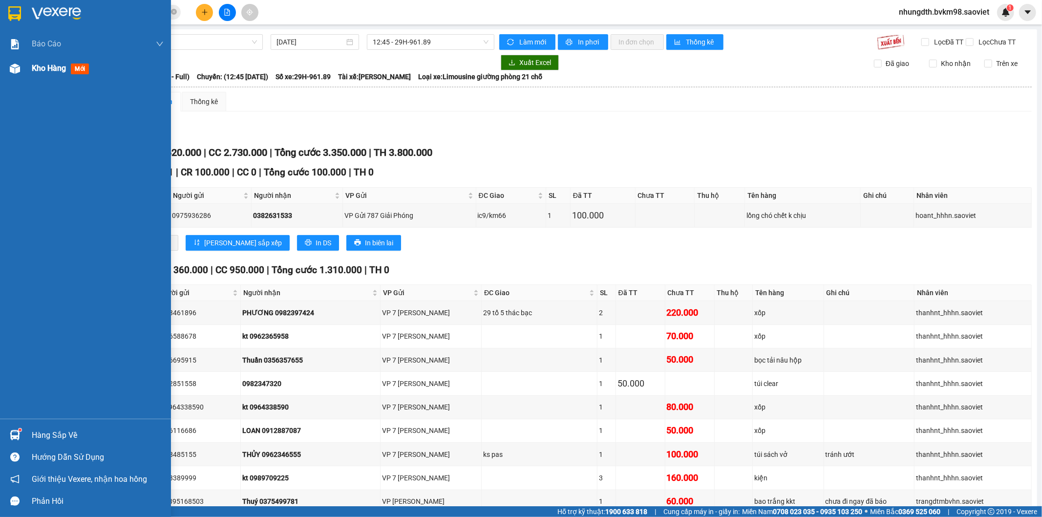
click at [16, 69] on img at bounding box center [15, 68] width 10 height 10
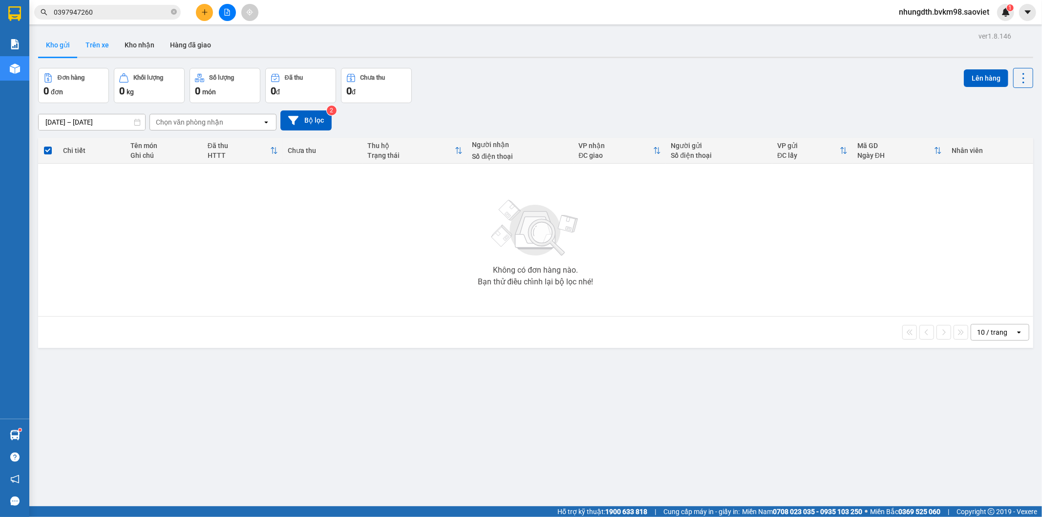
click at [105, 45] on button "Trên xe" at bounding box center [97, 44] width 39 height 23
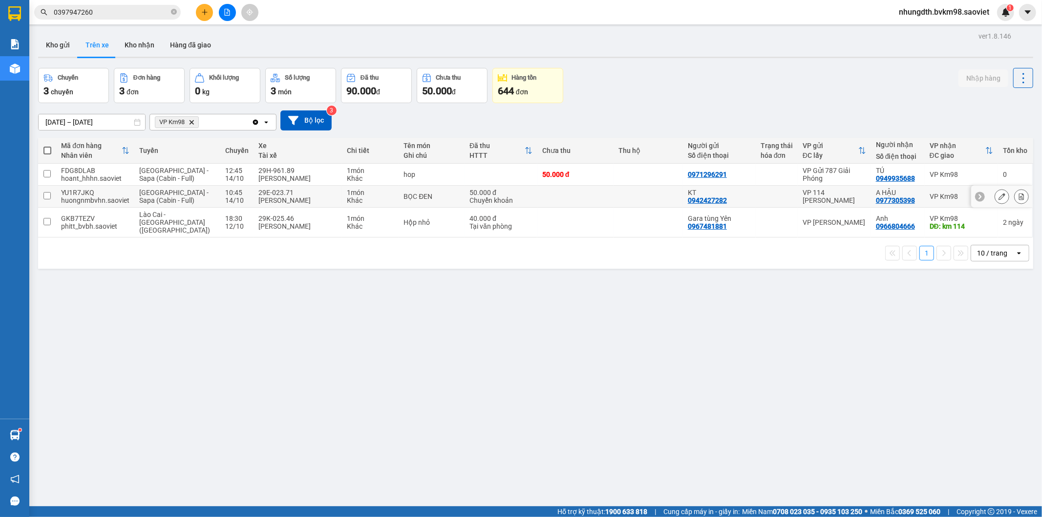
click at [50, 198] on input "checkbox" at bounding box center [46, 195] width 7 height 7
checkbox input "true"
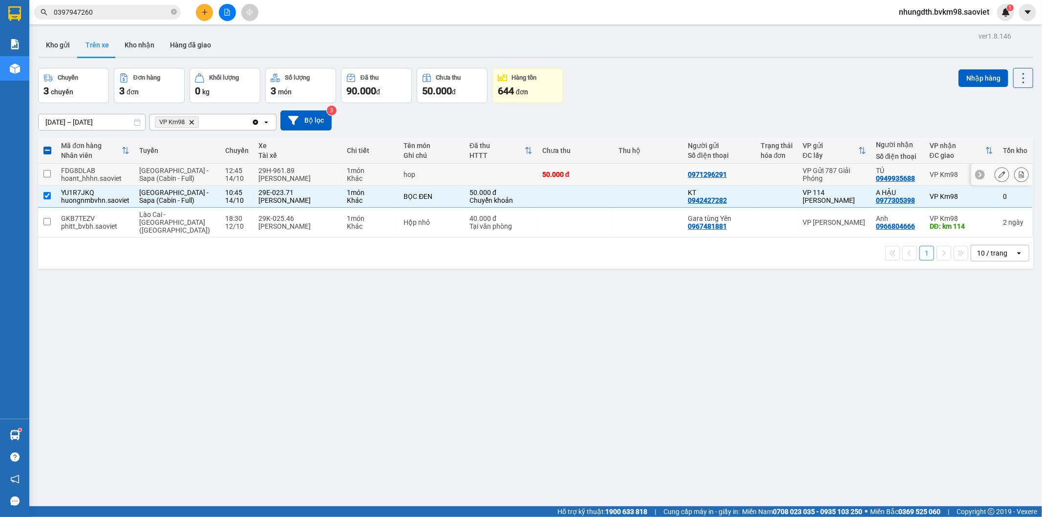
click at [47, 173] on input "checkbox" at bounding box center [46, 173] width 7 height 7
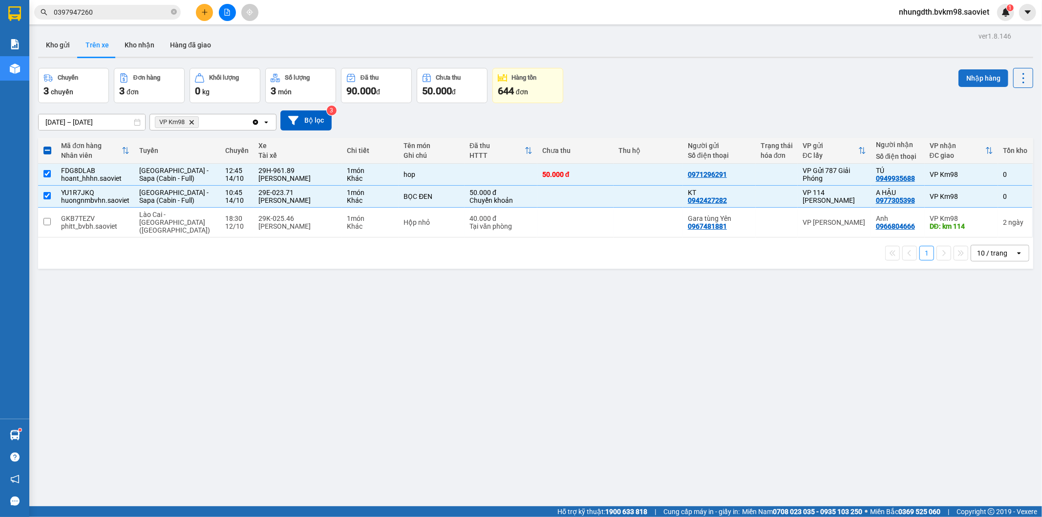
click at [979, 79] on button "Nhập hàng" at bounding box center [983, 78] width 50 height 18
checkbox input "false"
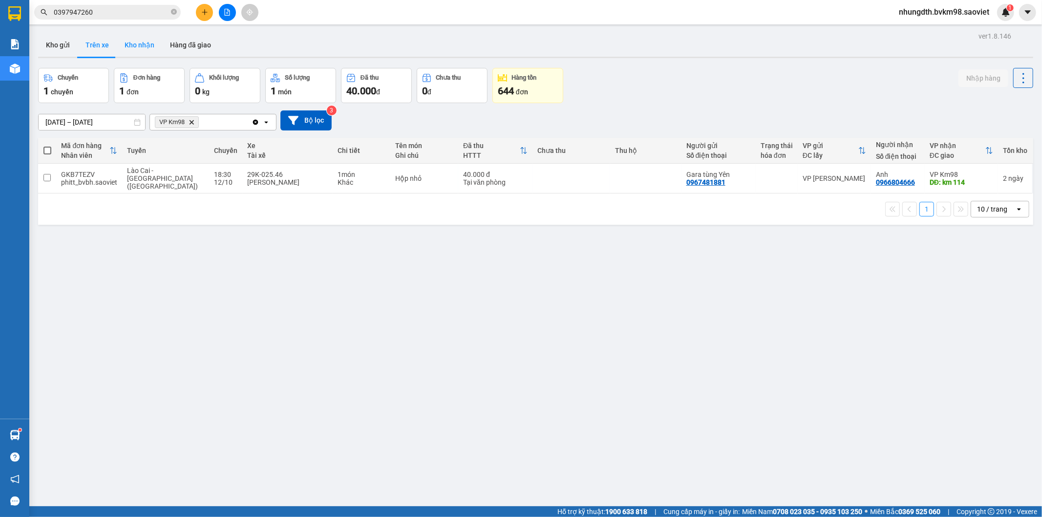
click at [137, 43] on button "Kho nhận" at bounding box center [139, 44] width 45 height 23
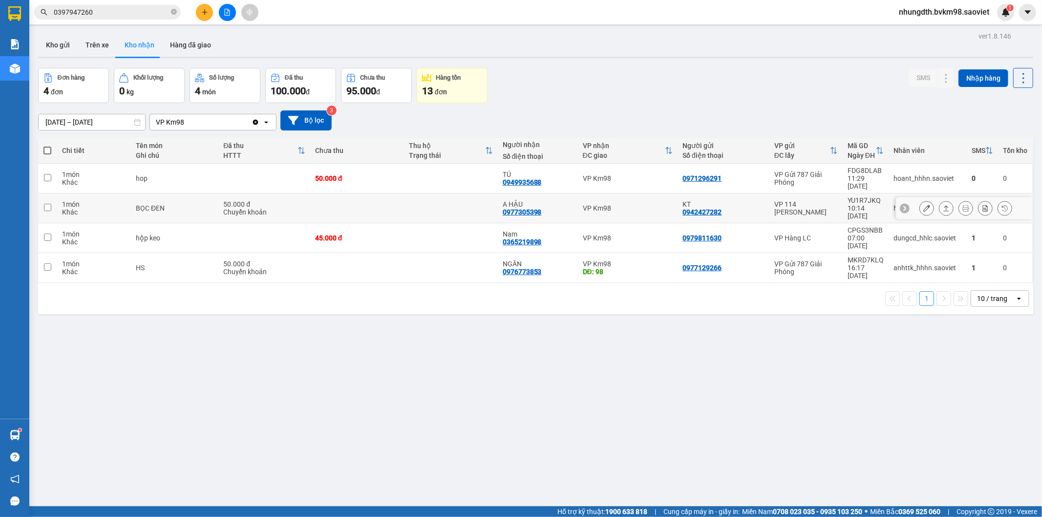
click at [421, 193] on td at bounding box center [451, 208] width 94 height 30
checkbox input "true"
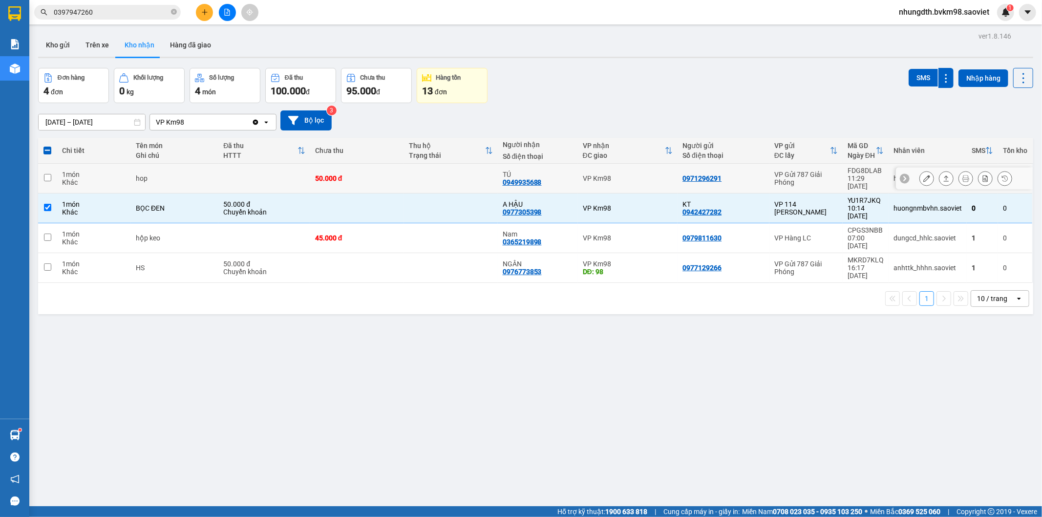
click at [468, 170] on td at bounding box center [451, 179] width 94 height 30
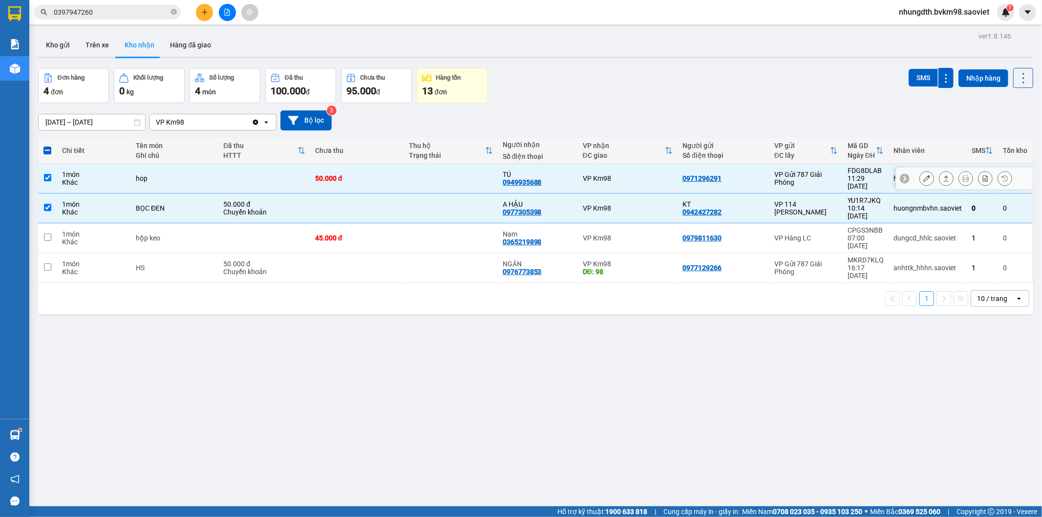
checkbox input "true"
click at [912, 77] on button "SMS" at bounding box center [922, 78] width 29 height 18
